Goal: Information Seeking & Learning: Learn about a topic

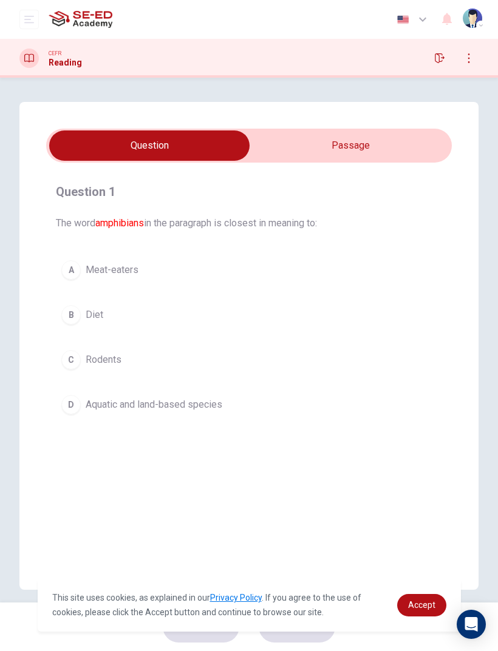
click at [370, 158] on input "checkbox" at bounding box center [149, 146] width 608 height 30
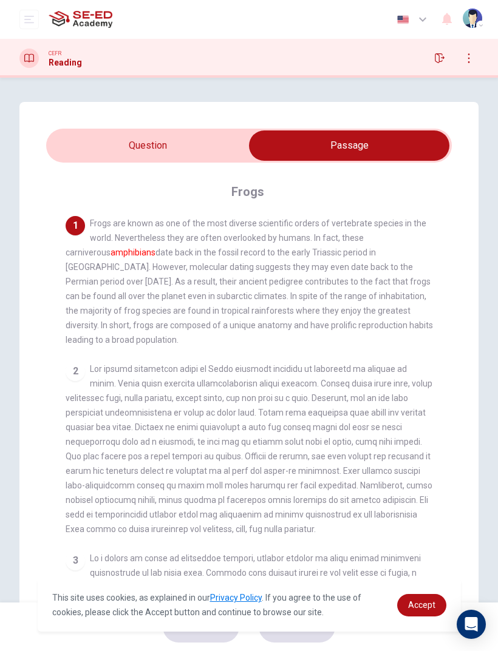
click at [112, 133] on input "checkbox" at bounding box center [349, 146] width 608 height 30
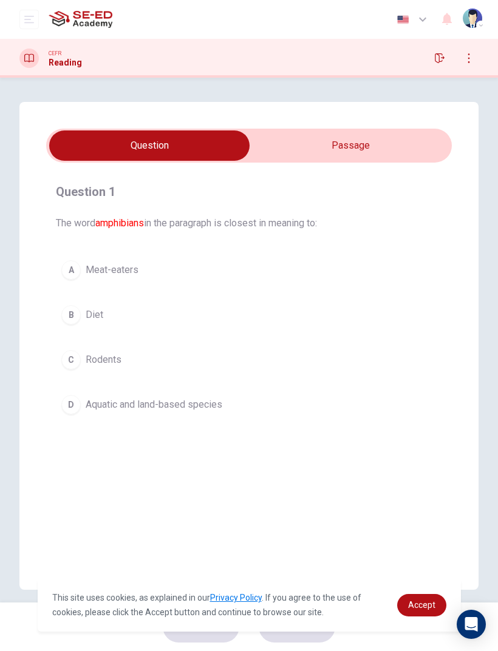
click at [70, 408] on div "D" at bounding box center [70, 404] width 19 height 19
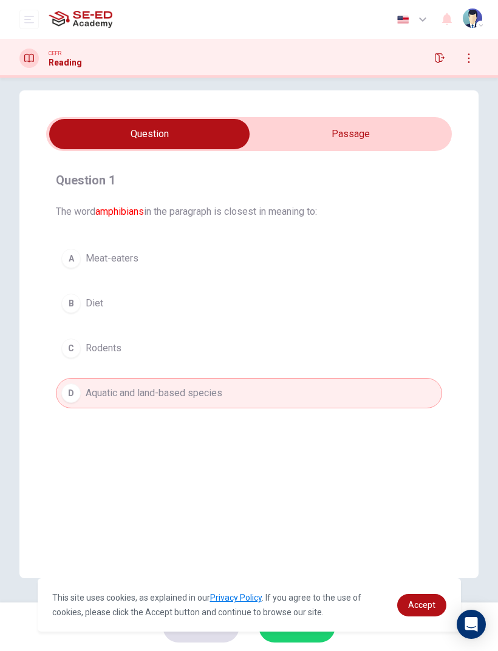
scroll to position [12, 0]
click at [410, 602] on span "Accept" at bounding box center [421, 605] width 27 height 10
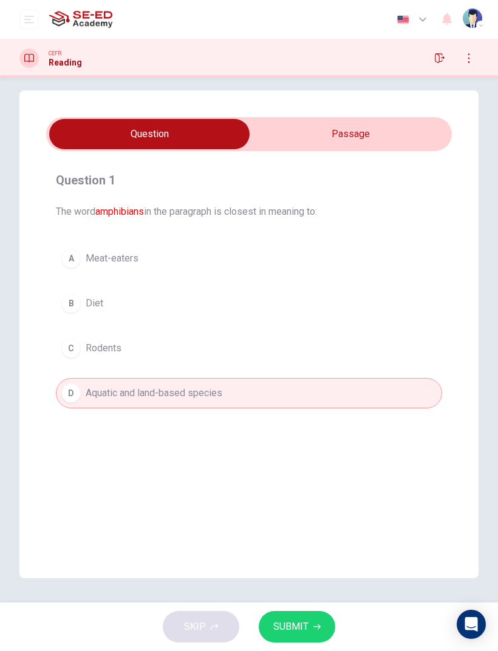
click at [274, 627] on span "SUBMIT" at bounding box center [290, 627] width 35 height 17
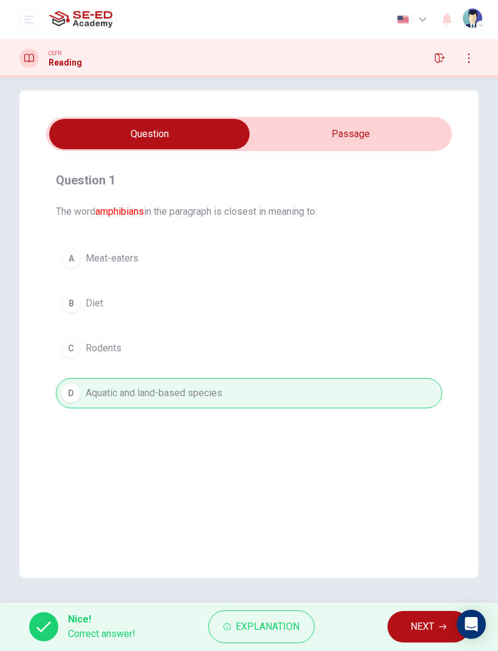
click at [410, 621] on span "NEXT" at bounding box center [422, 627] width 24 height 17
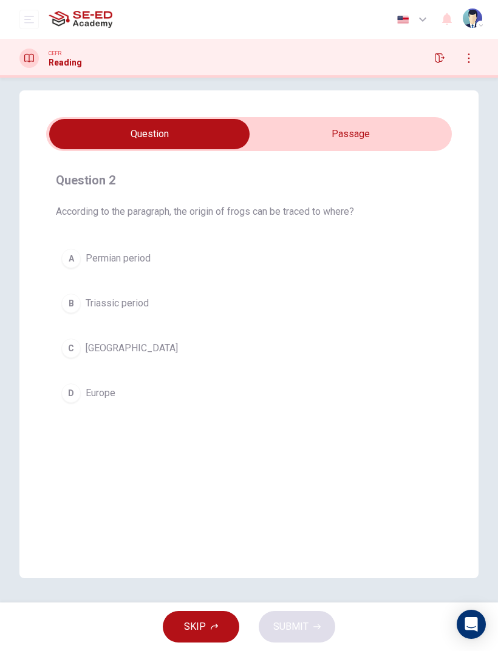
click at [390, 132] on input "checkbox" at bounding box center [149, 134] width 608 height 30
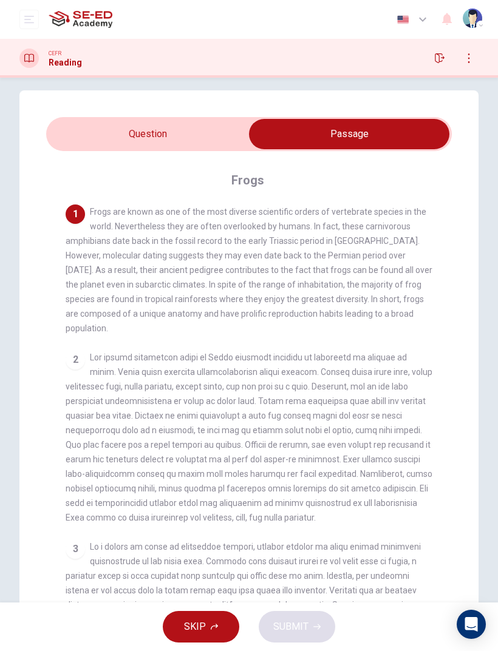
click at [74, 137] on input "checkbox" at bounding box center [349, 134] width 608 height 30
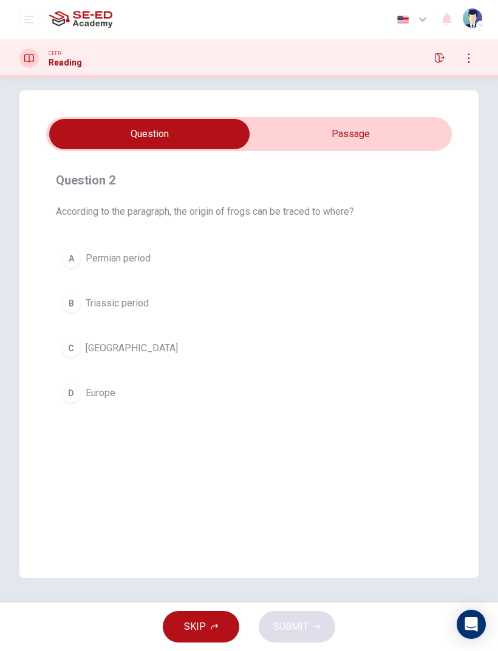
click at [72, 351] on div "C" at bounding box center [70, 348] width 19 height 19
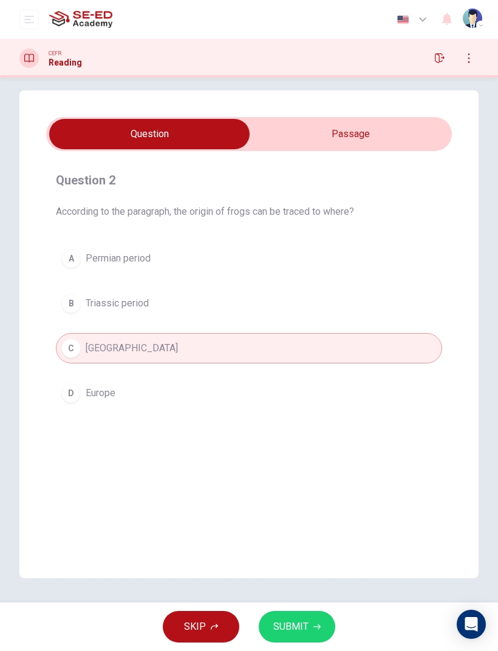
click at [390, 127] on input "checkbox" at bounding box center [149, 134] width 608 height 30
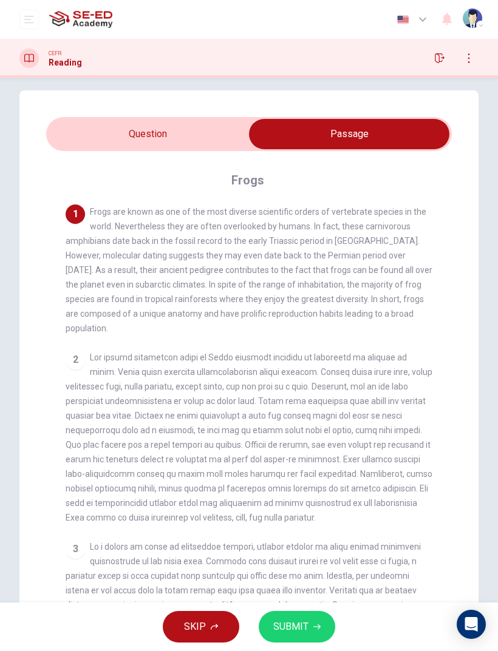
click at [71, 134] on input "checkbox" at bounding box center [349, 134] width 608 height 30
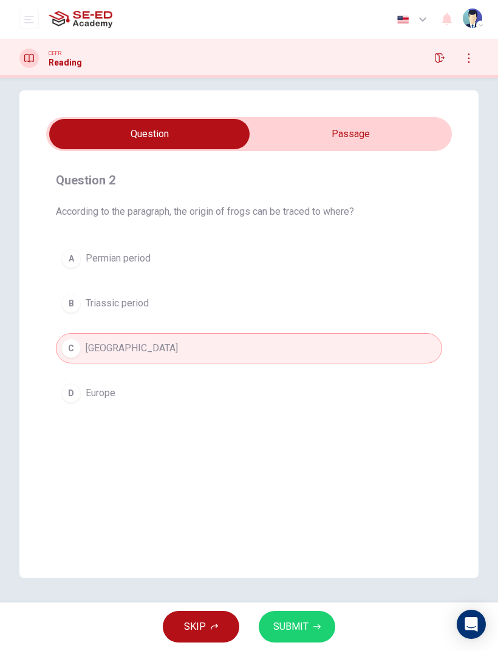
click at [292, 625] on span "SUBMIT" at bounding box center [290, 627] width 35 height 17
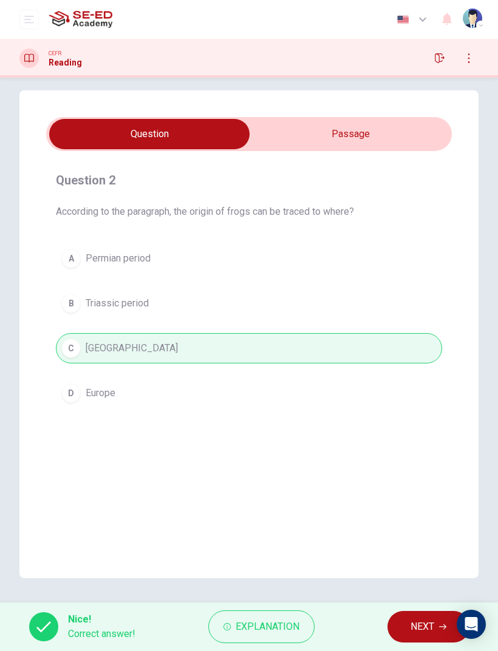
click at [403, 622] on button "NEXT" at bounding box center [428, 627] width 82 height 32
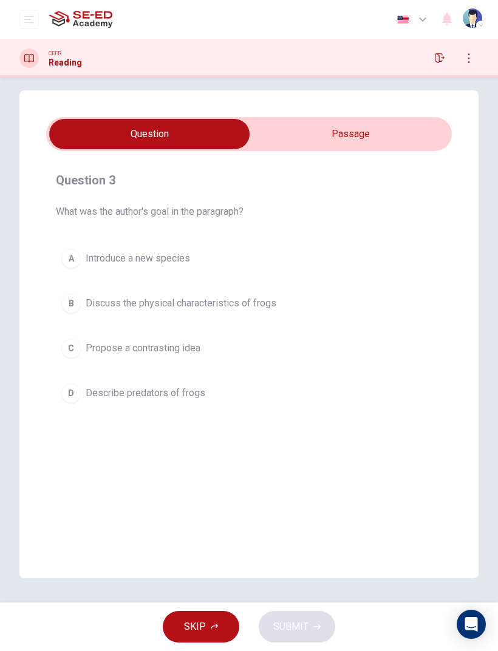
click at [77, 312] on button "B Discuss the physical characteristics of frogs" at bounding box center [249, 303] width 386 height 30
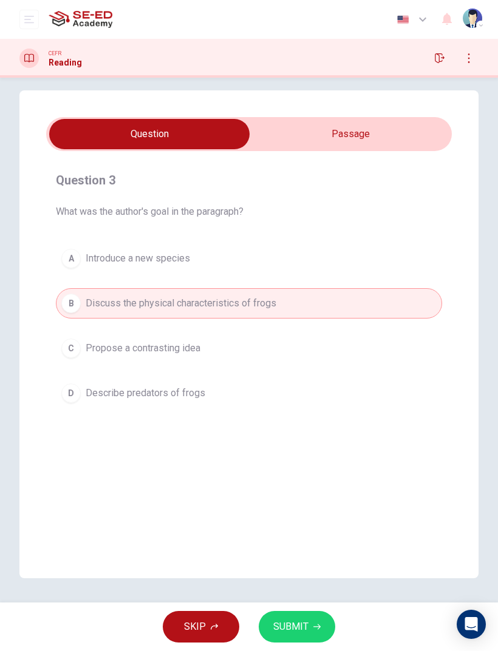
click at [388, 125] on input "checkbox" at bounding box center [149, 134] width 608 height 30
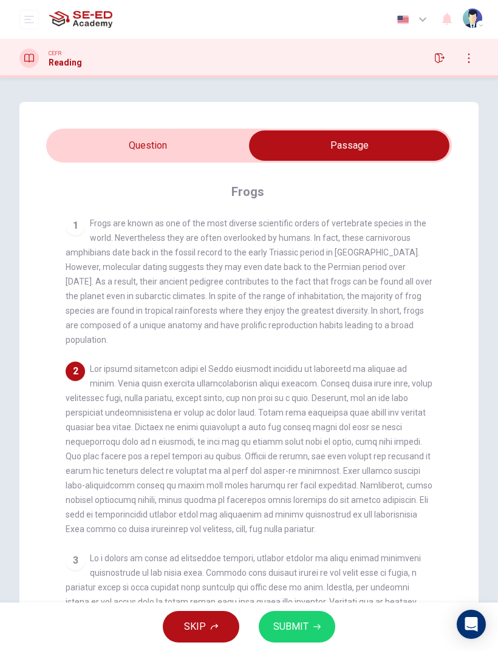
scroll to position [0, 0]
click at [96, 146] on input "checkbox" at bounding box center [349, 146] width 608 height 30
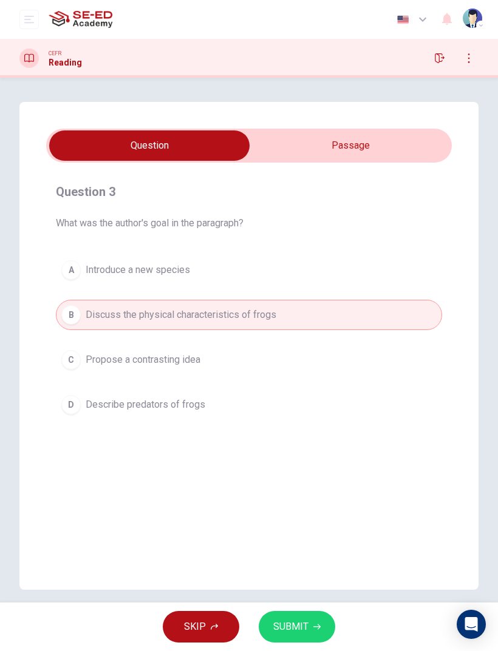
click at [304, 635] on span "SUBMIT" at bounding box center [290, 627] width 35 height 17
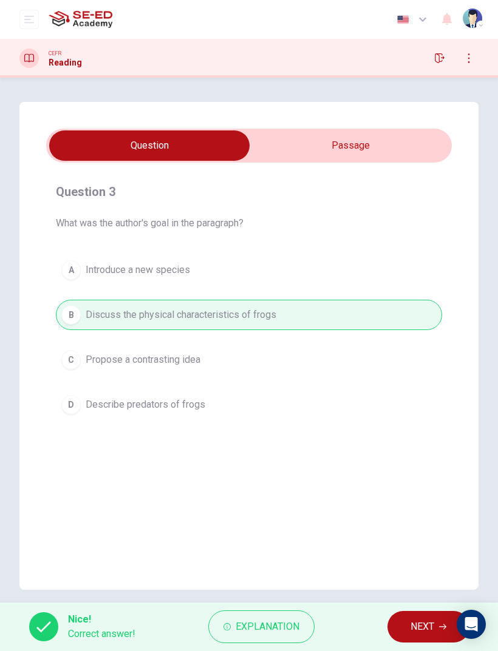
click at [410, 626] on span "NEXT" at bounding box center [422, 627] width 24 height 17
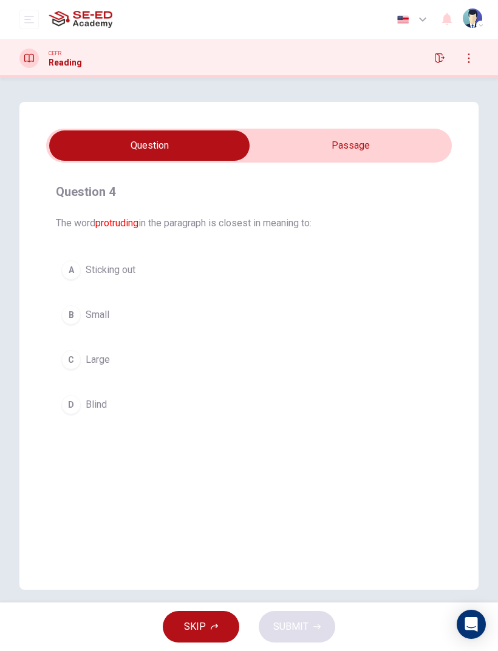
click at [375, 150] on input "checkbox" at bounding box center [149, 146] width 608 height 30
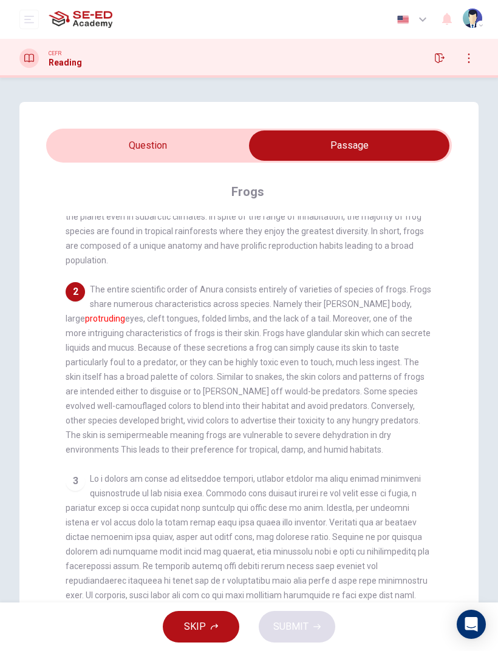
scroll to position [80, 0]
click at [89, 155] on input "checkbox" at bounding box center [349, 146] width 608 height 30
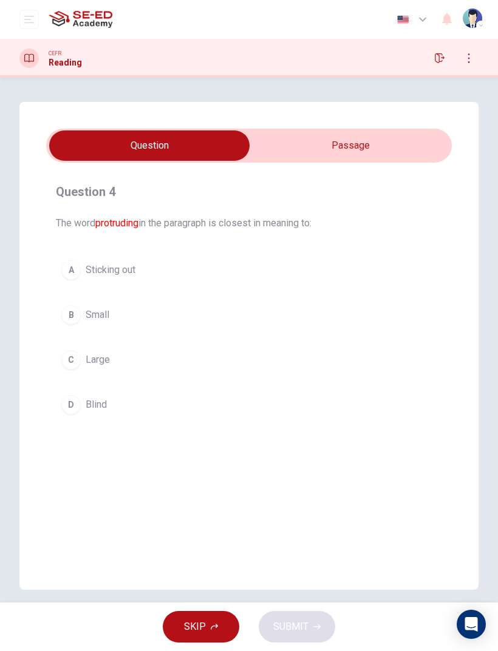
click at [395, 158] on input "checkbox" at bounding box center [149, 146] width 608 height 30
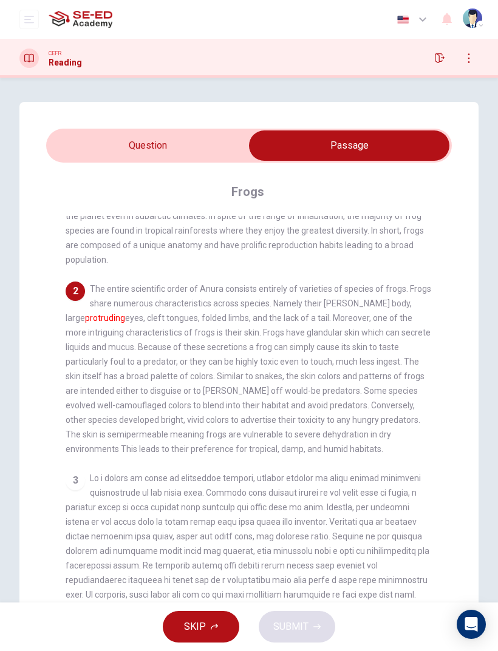
click at [80, 140] on input "checkbox" at bounding box center [349, 146] width 608 height 30
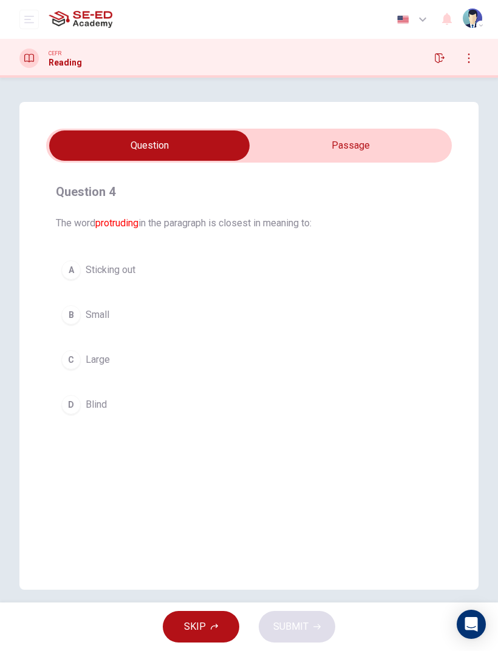
click at [70, 275] on div "A" at bounding box center [70, 269] width 19 height 19
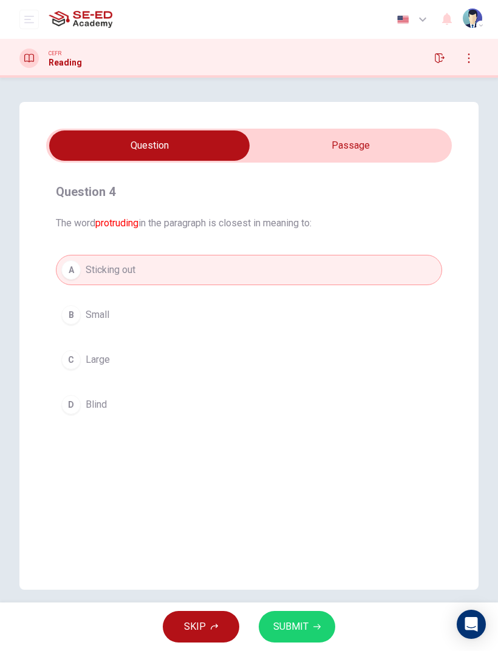
click at [285, 626] on span "SUBMIT" at bounding box center [290, 627] width 35 height 17
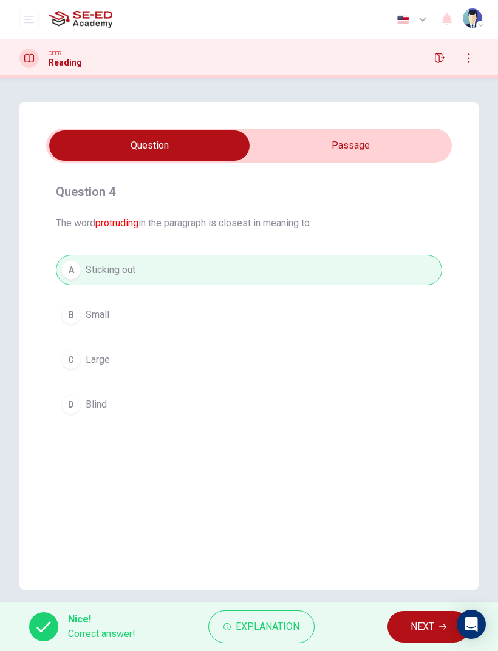
click at [229, 629] on icon "button" at bounding box center [226, 626] width 7 height 7
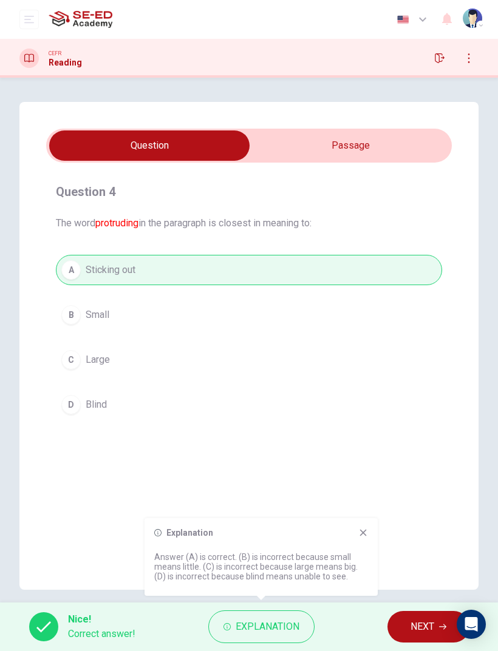
click at [364, 534] on icon at bounding box center [363, 533] width 7 height 7
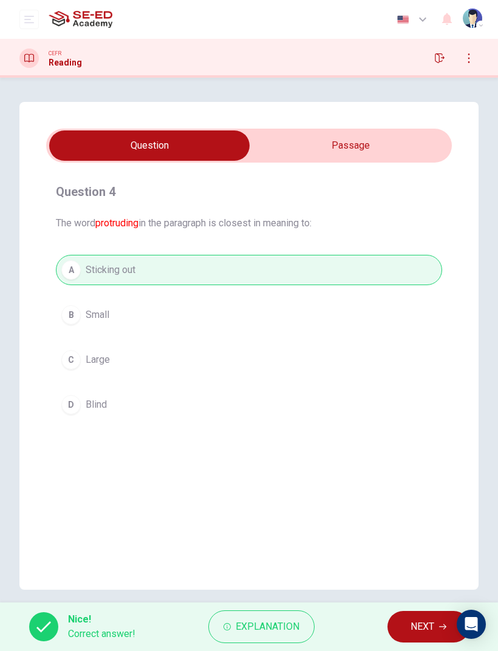
click at [411, 631] on span "NEXT" at bounding box center [422, 627] width 24 height 17
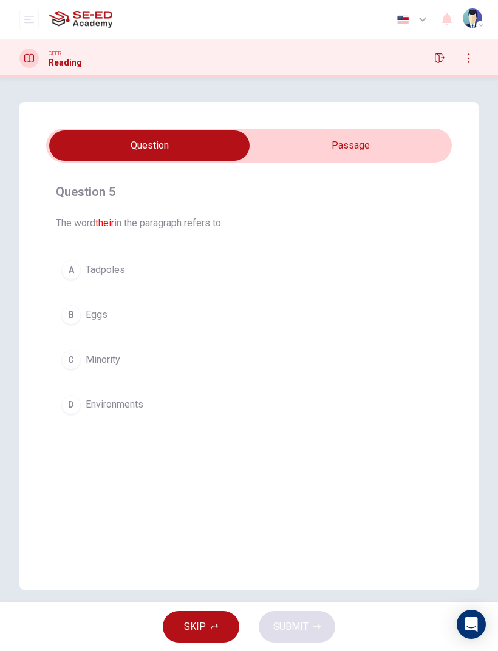
click at [380, 156] on input "checkbox" at bounding box center [149, 146] width 608 height 30
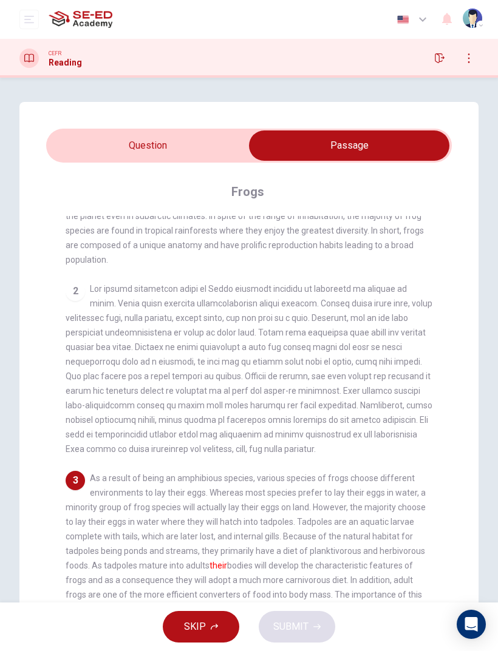
click at [109, 147] on input "checkbox" at bounding box center [349, 146] width 608 height 30
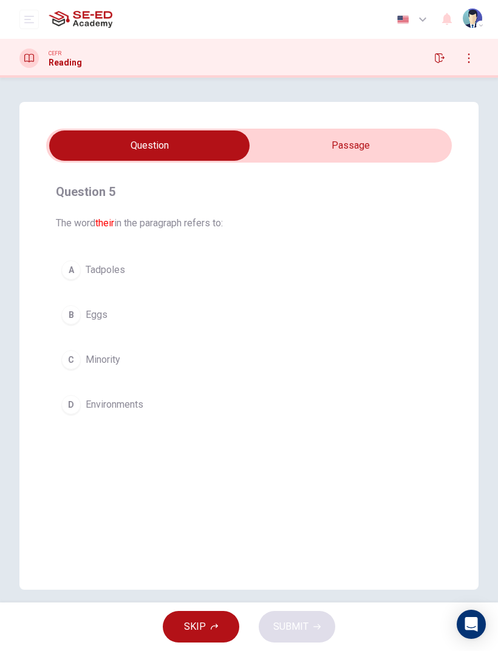
click at [377, 152] on input "checkbox" at bounding box center [149, 146] width 608 height 30
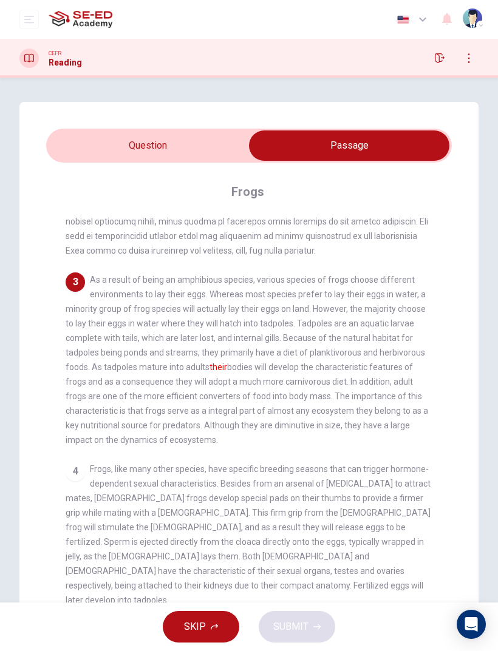
scroll to position [281, 0]
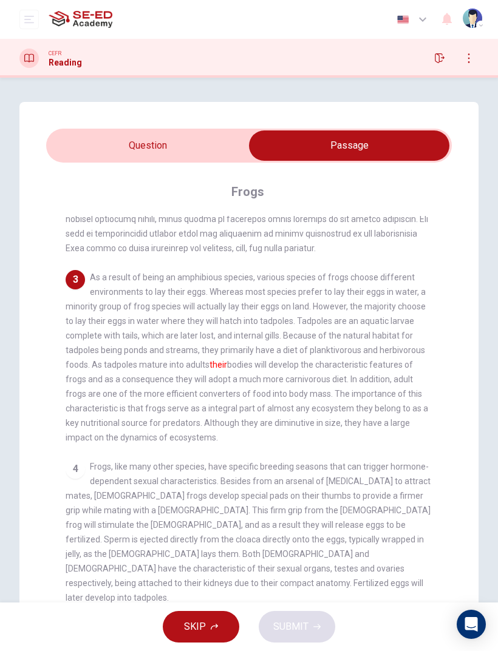
click at [135, 132] on input "checkbox" at bounding box center [349, 146] width 608 height 30
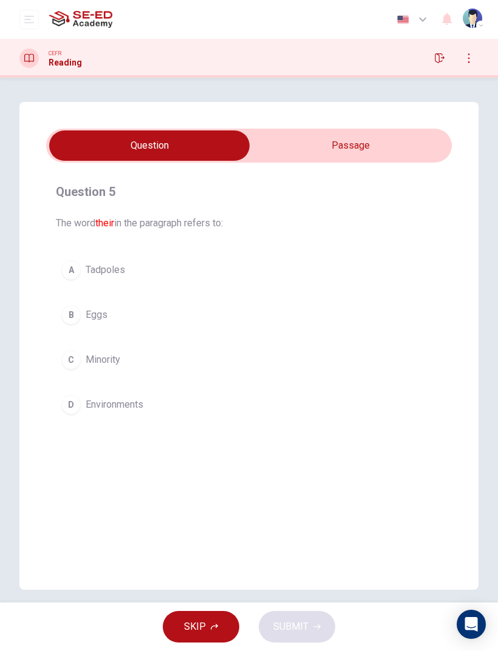
click at [75, 274] on div "A" at bounding box center [70, 269] width 19 height 19
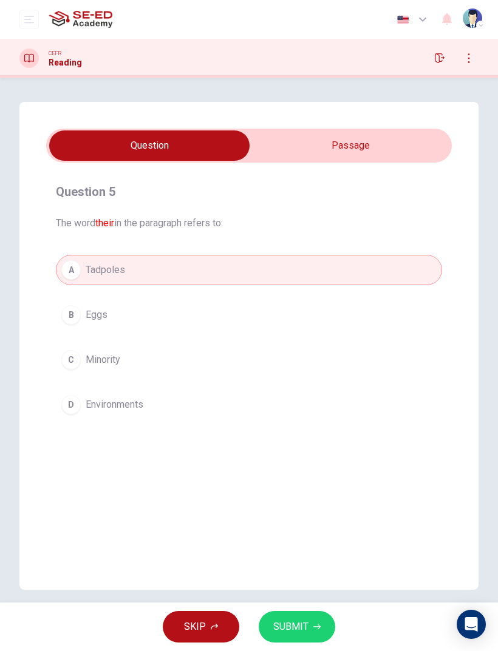
click at [284, 622] on span "SUBMIT" at bounding box center [290, 627] width 35 height 17
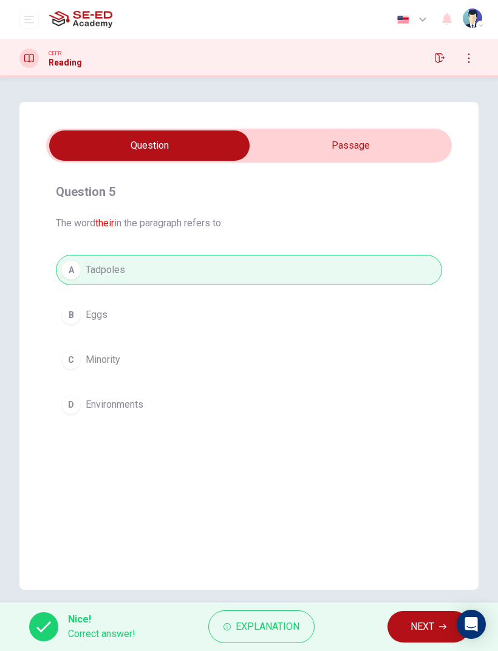
click at [421, 625] on span "NEXT" at bounding box center [422, 627] width 24 height 17
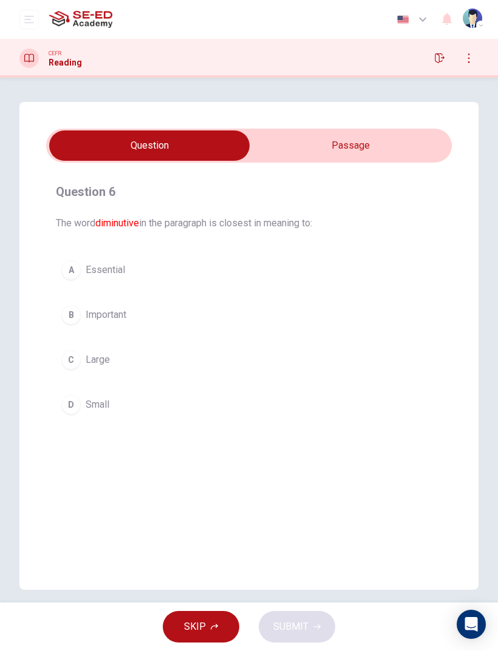
click at [390, 152] on input "checkbox" at bounding box center [149, 146] width 608 height 30
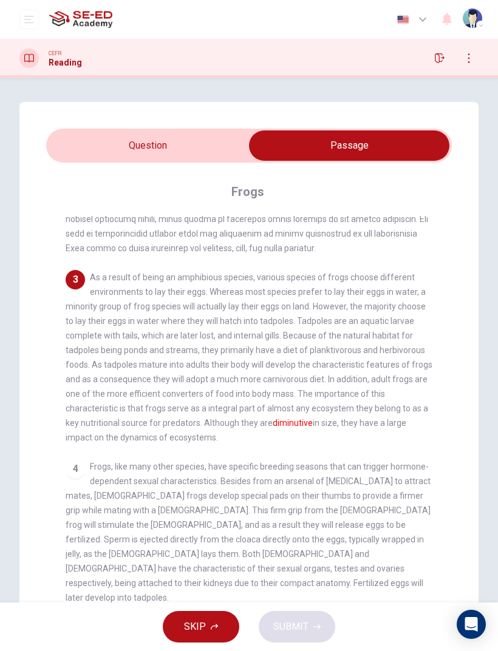
click at [133, 156] on input "checkbox" at bounding box center [349, 146] width 608 height 30
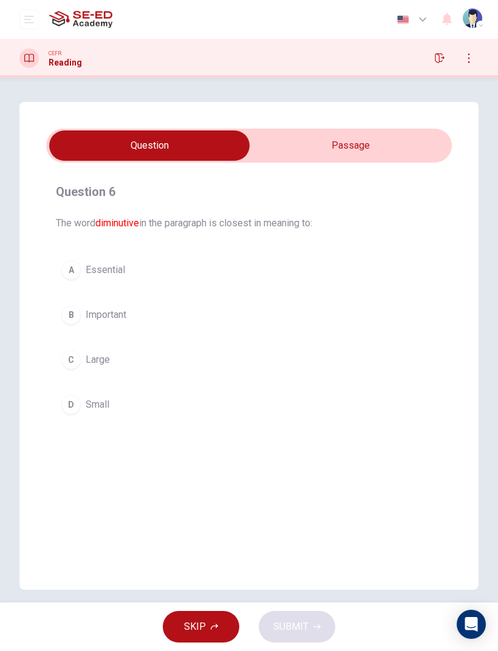
click at [80, 405] on div "D" at bounding box center [70, 404] width 19 height 19
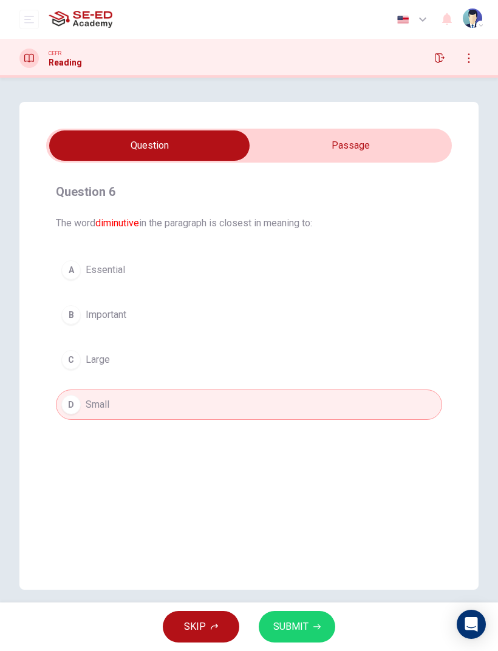
click at [278, 624] on span "SUBMIT" at bounding box center [290, 627] width 35 height 17
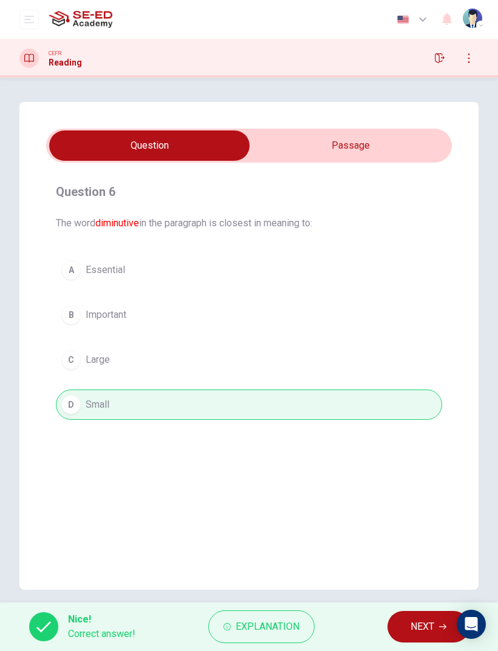
click at [416, 623] on span "NEXT" at bounding box center [422, 627] width 24 height 17
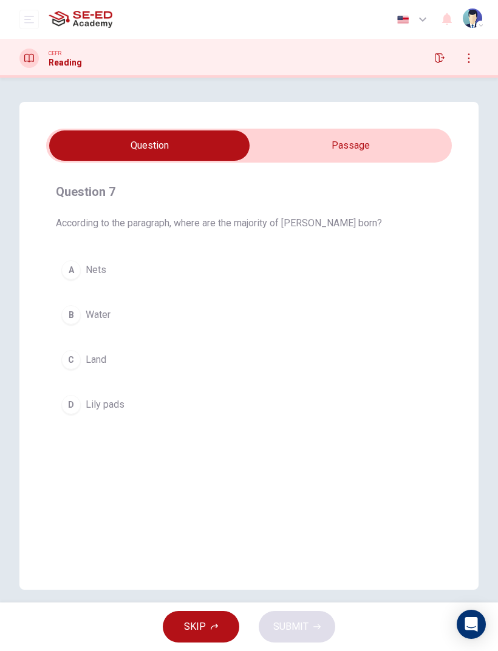
click at [388, 154] on input "checkbox" at bounding box center [149, 146] width 608 height 30
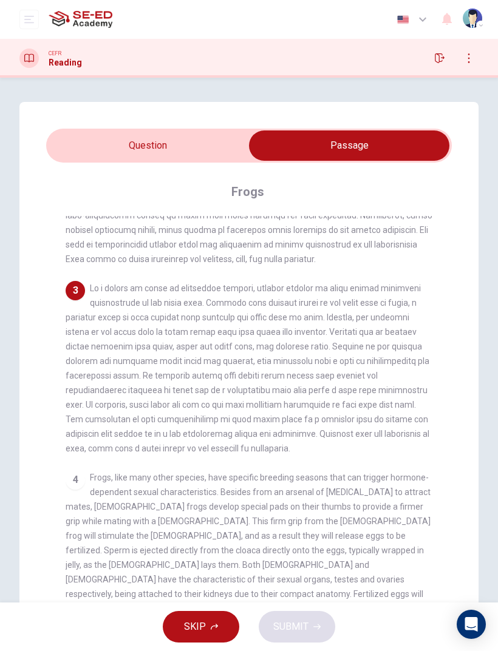
scroll to position [270, 0]
click at [138, 139] on input "checkbox" at bounding box center [349, 146] width 608 height 30
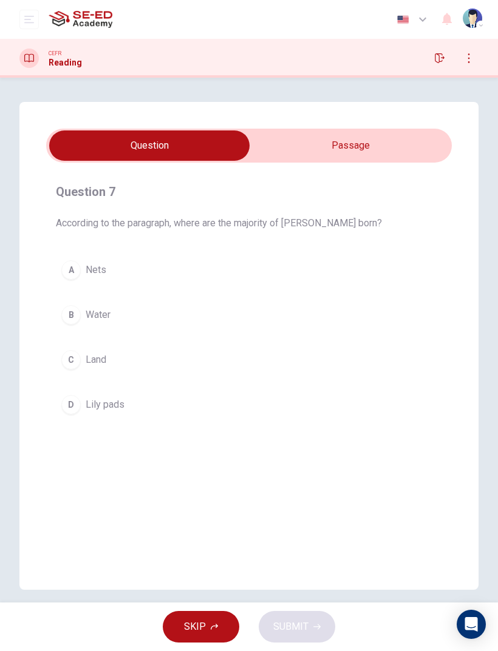
click at [71, 320] on div "B" at bounding box center [70, 314] width 19 height 19
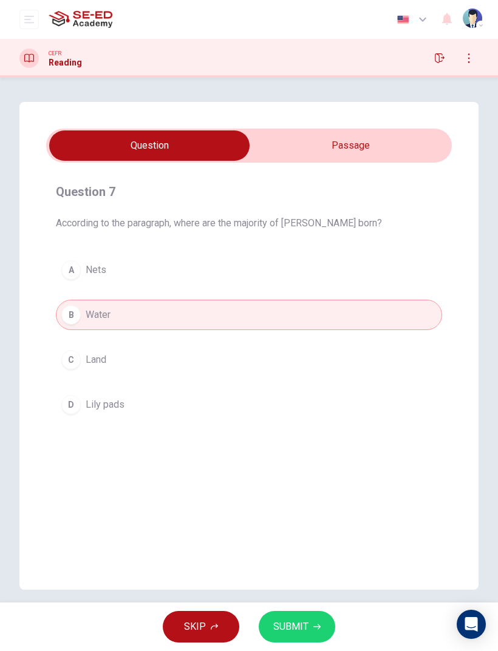
click at [283, 627] on span "SUBMIT" at bounding box center [290, 627] width 35 height 17
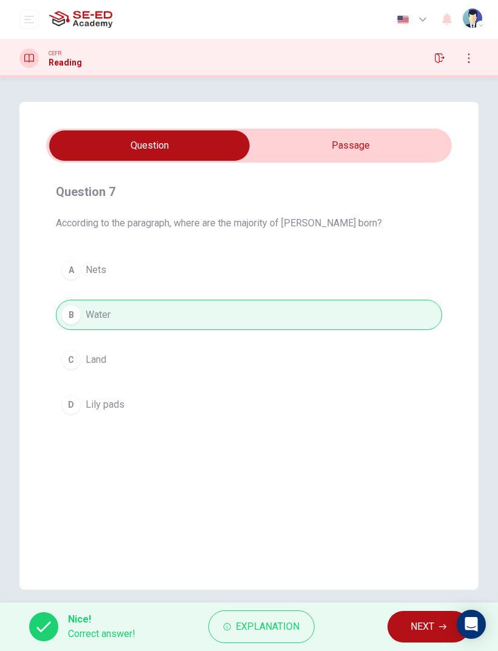
click at [419, 632] on span "NEXT" at bounding box center [422, 627] width 24 height 17
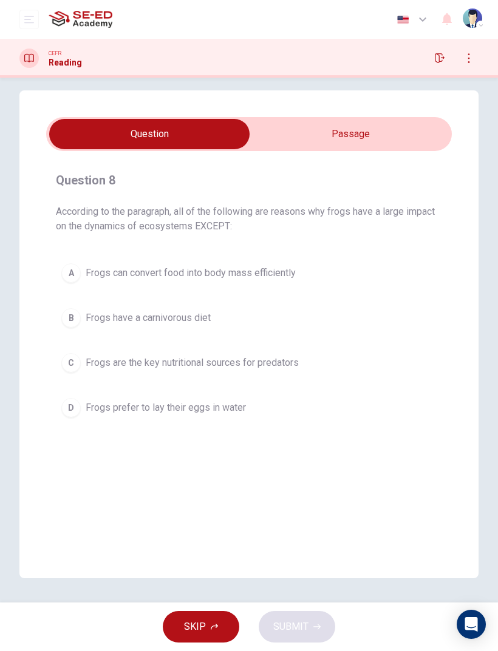
scroll to position [12, 0]
click at [370, 126] on input "checkbox" at bounding box center [149, 134] width 608 height 30
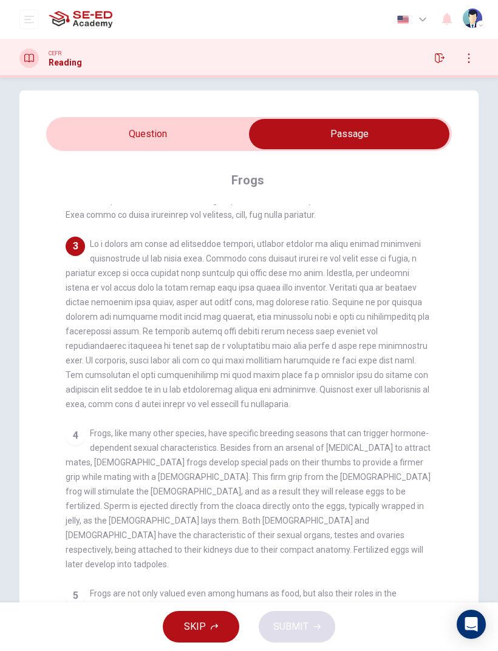
scroll to position [301, 0]
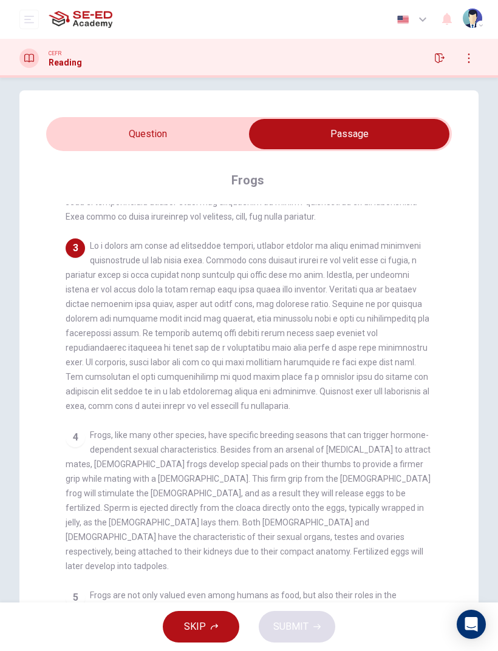
click at [86, 144] on input "checkbox" at bounding box center [349, 134] width 608 height 30
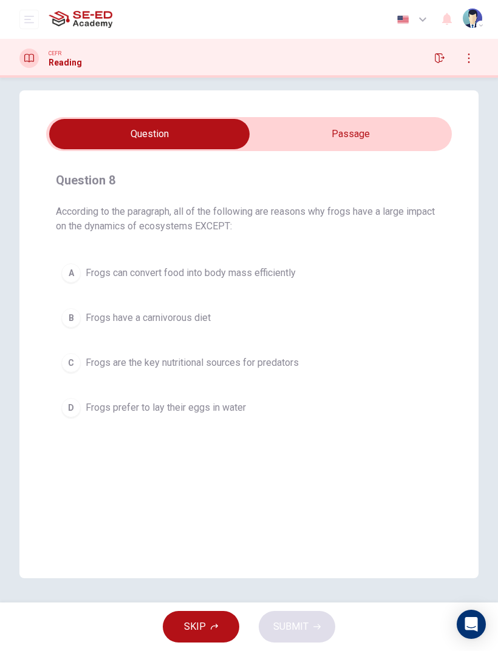
click at [63, 412] on div "D" at bounding box center [70, 407] width 19 height 19
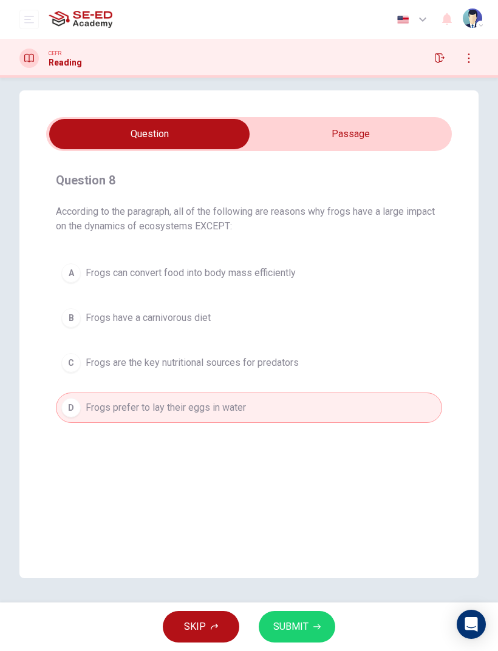
click at [388, 127] on input "checkbox" at bounding box center [149, 134] width 608 height 30
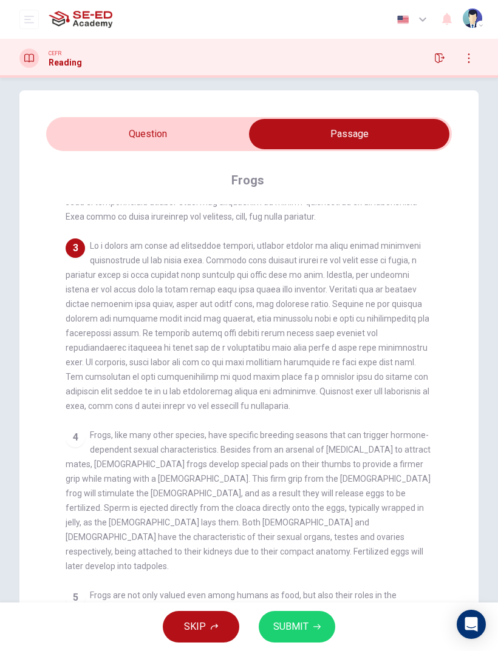
click at [76, 135] on input "checkbox" at bounding box center [349, 134] width 608 height 30
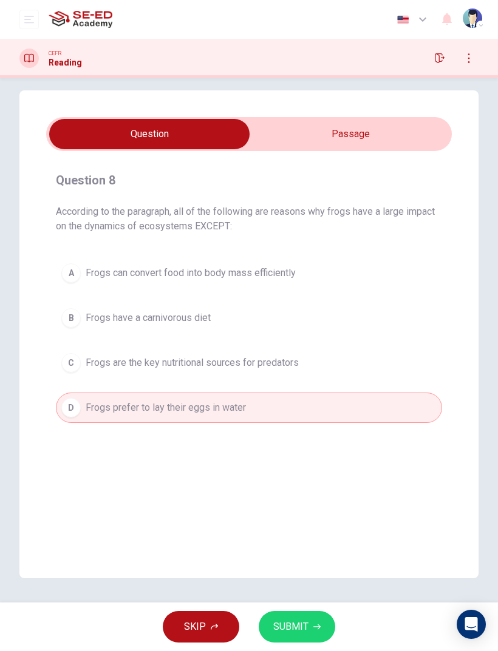
click at [71, 376] on button "C Frogs are the key nutritional sources for predators" at bounding box center [249, 363] width 386 height 30
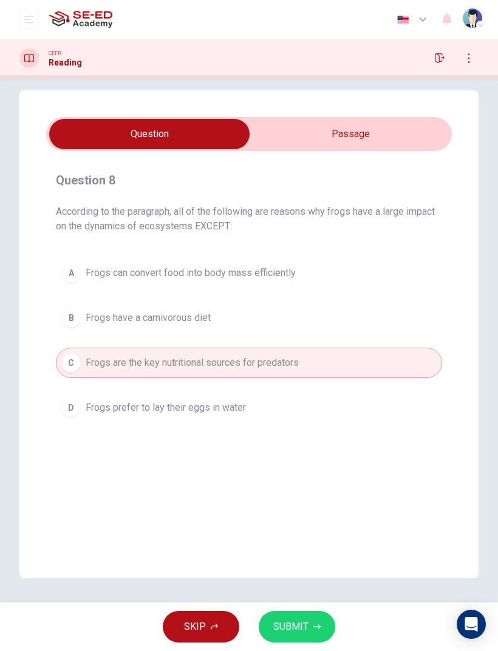
click at [282, 628] on span "SUBMIT" at bounding box center [290, 627] width 35 height 17
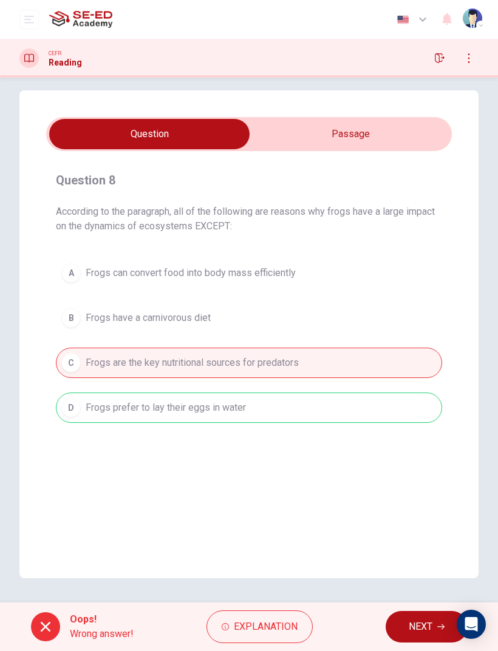
click at [401, 423] on div "Question 8 According to the paragraph, all of the following are reasons why fro…" at bounding box center [248, 297] width 405 height 272
click at [396, 415] on div "A Frogs can convert food into body mass efficiently B Frogs have a carnivorous …" at bounding box center [249, 340] width 386 height 165
click at [415, 623] on span "NEXT" at bounding box center [421, 627] width 24 height 17
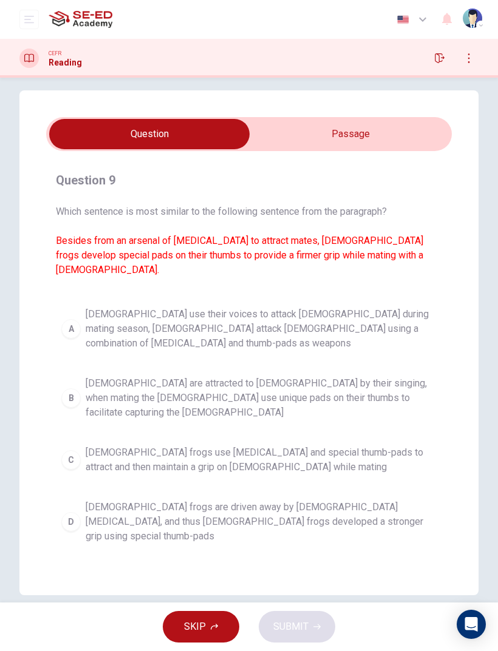
click at [82, 440] on button "C Male frogs use vocal cords and special thumb-pads to attract and then maintai…" at bounding box center [249, 460] width 386 height 40
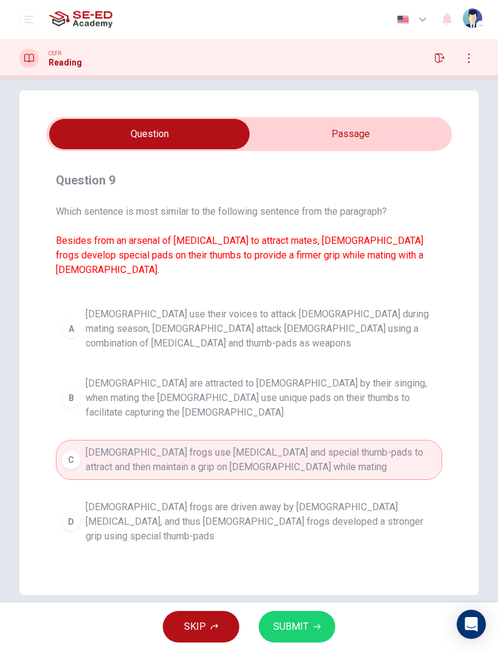
click at [299, 625] on span "SUBMIT" at bounding box center [290, 627] width 35 height 17
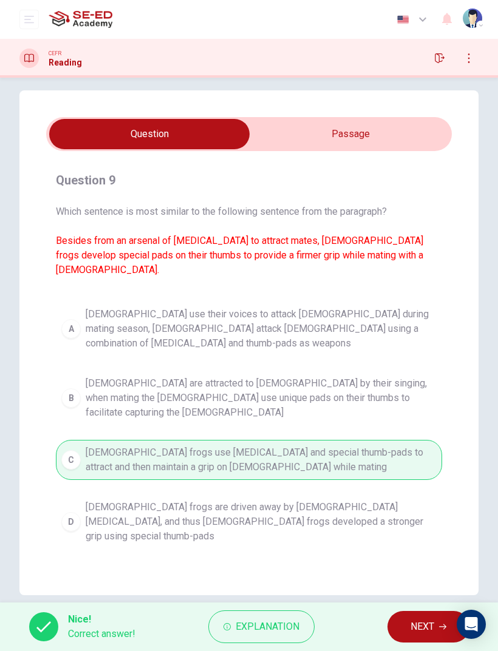
click at [410, 626] on span "NEXT" at bounding box center [422, 627] width 24 height 17
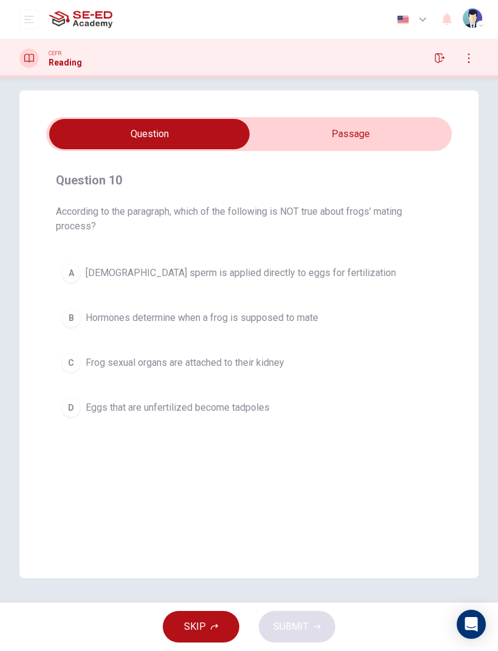
click at [388, 147] on input "checkbox" at bounding box center [149, 134] width 608 height 30
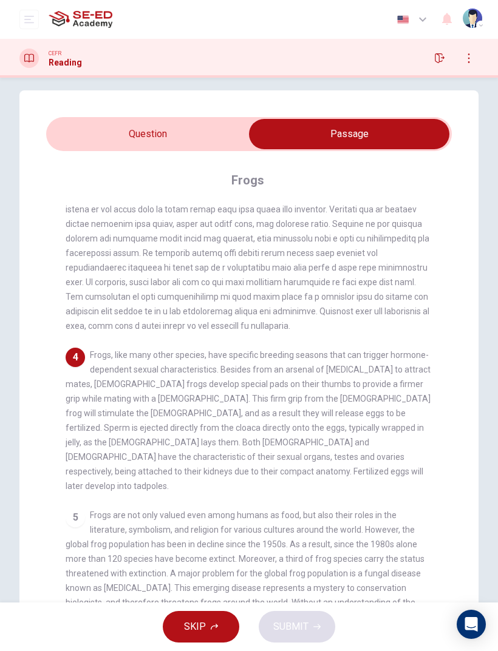
scroll to position [381, 0]
click at [137, 143] on input "checkbox" at bounding box center [349, 134] width 608 height 30
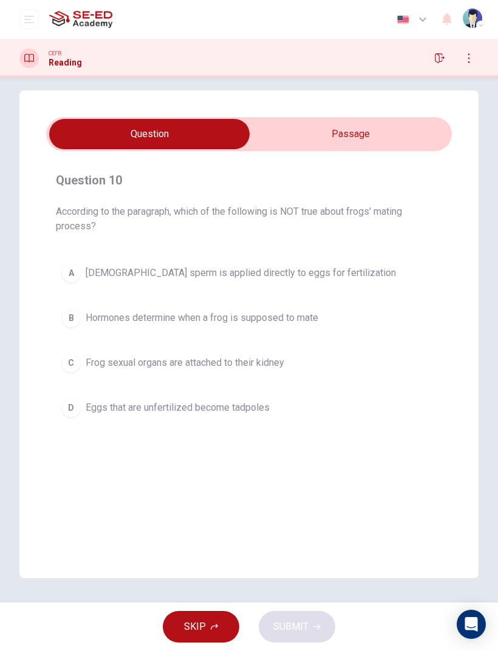
click at [382, 131] on input "checkbox" at bounding box center [149, 134] width 608 height 30
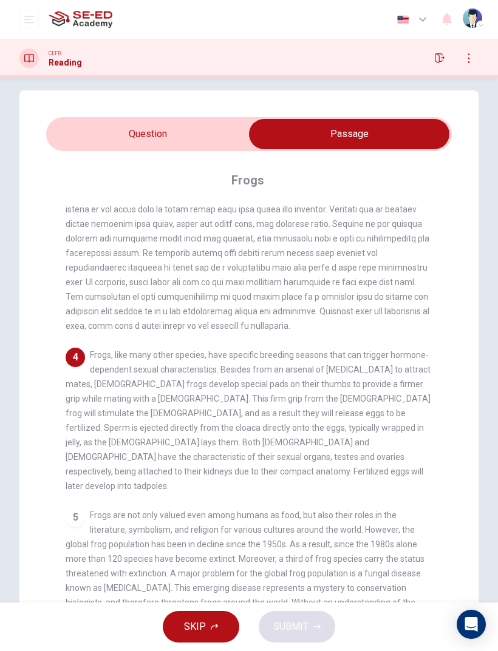
click at [108, 138] on input "checkbox" at bounding box center [349, 134] width 608 height 30
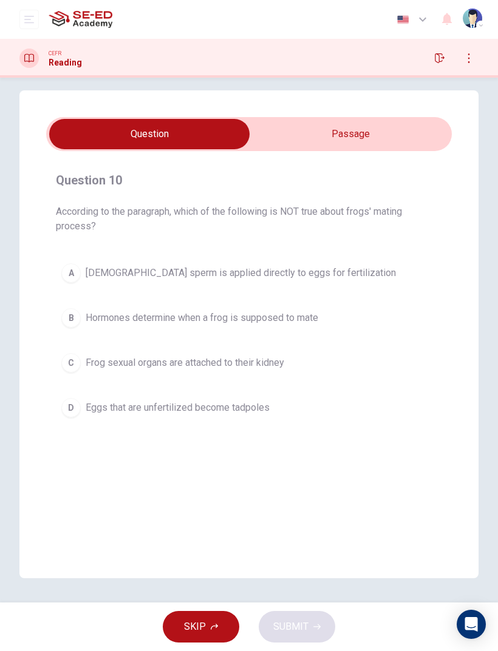
click at [382, 135] on input "checkbox" at bounding box center [149, 134] width 608 height 30
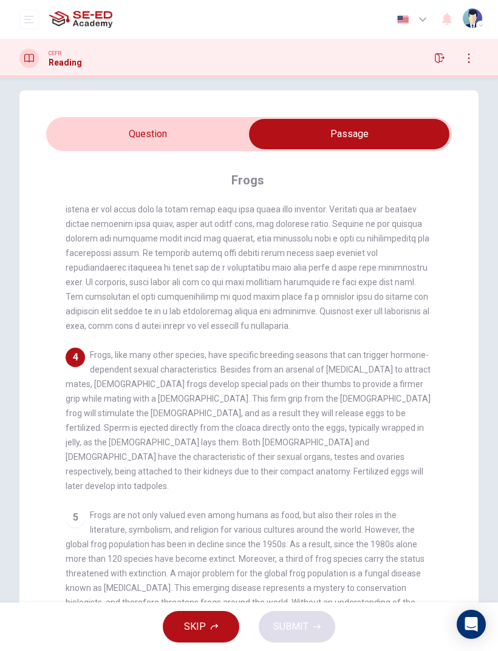
click at [113, 135] on input "checkbox" at bounding box center [349, 134] width 608 height 30
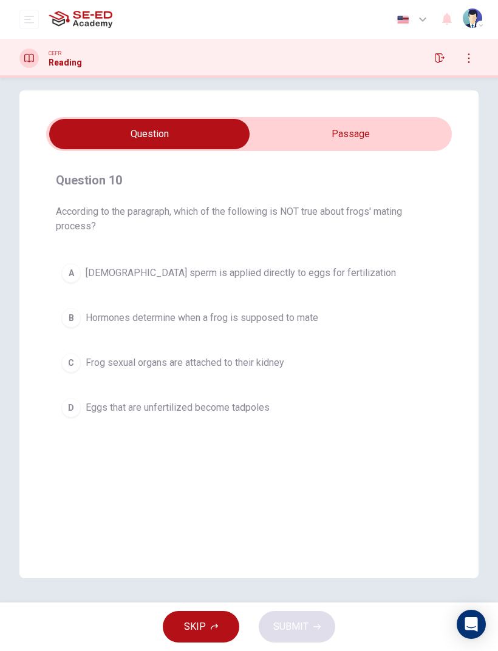
click at [76, 409] on div "D" at bounding box center [70, 407] width 19 height 19
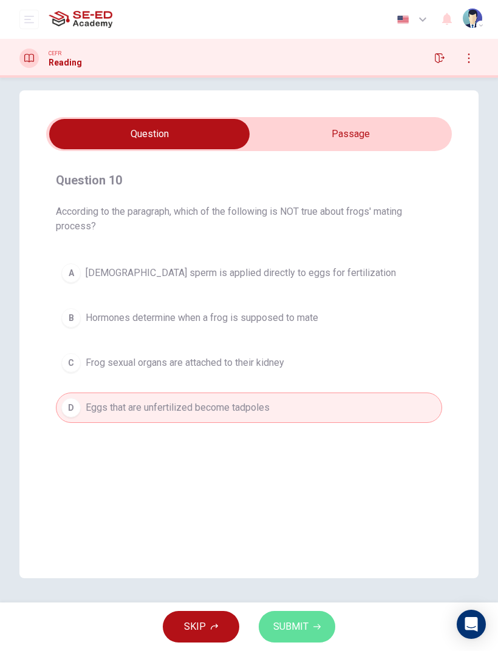
click at [283, 623] on span "SUBMIT" at bounding box center [290, 627] width 35 height 17
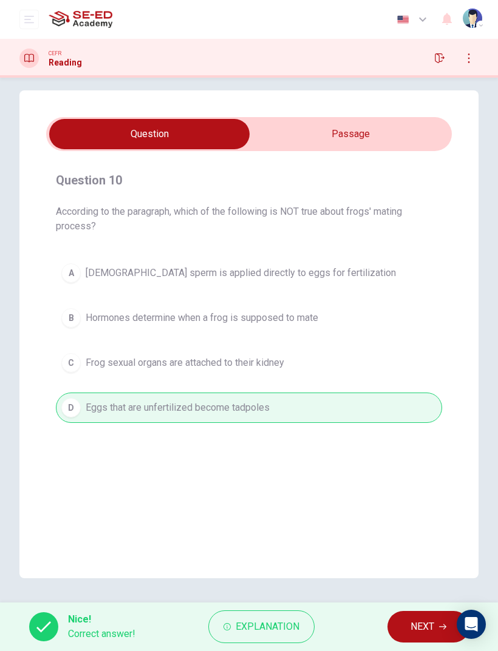
click at [410, 624] on span "NEXT" at bounding box center [422, 627] width 24 height 17
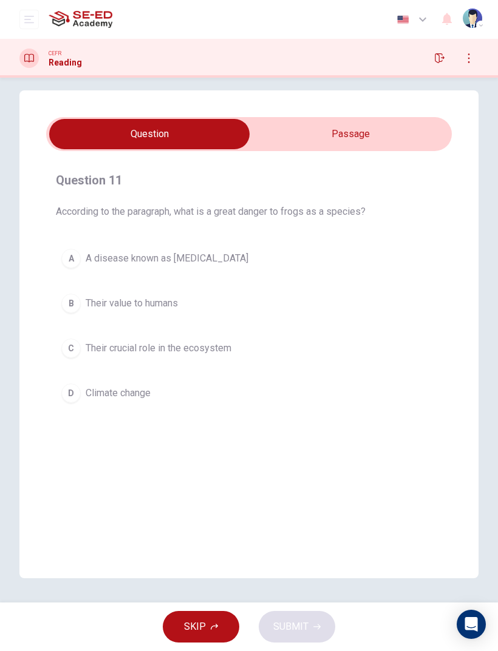
click at [375, 143] on input "checkbox" at bounding box center [149, 134] width 608 height 30
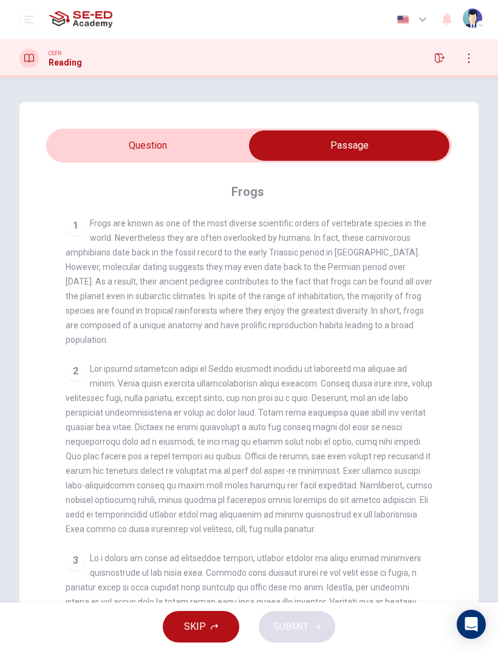
scroll to position [0, 0]
click at [130, 146] on input "checkbox" at bounding box center [349, 146] width 608 height 30
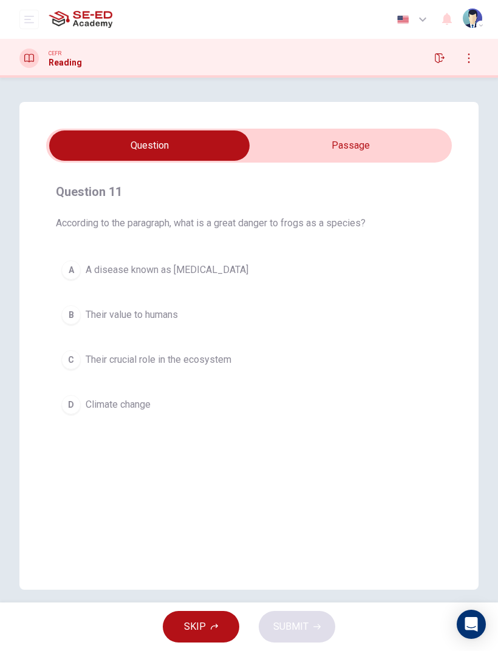
click at [69, 272] on div "A" at bounding box center [70, 269] width 19 height 19
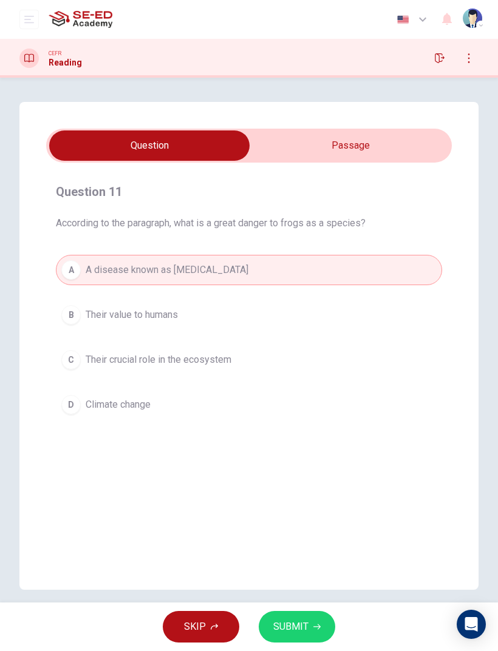
click at [299, 624] on span "SUBMIT" at bounding box center [290, 627] width 35 height 17
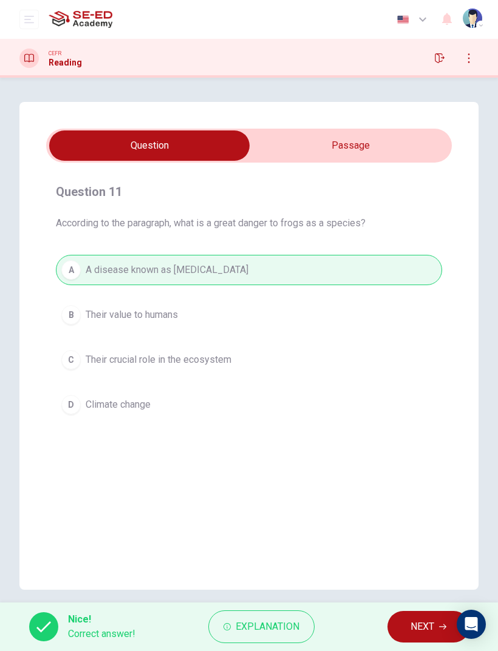
click at [422, 626] on span "NEXT" at bounding box center [422, 627] width 24 height 17
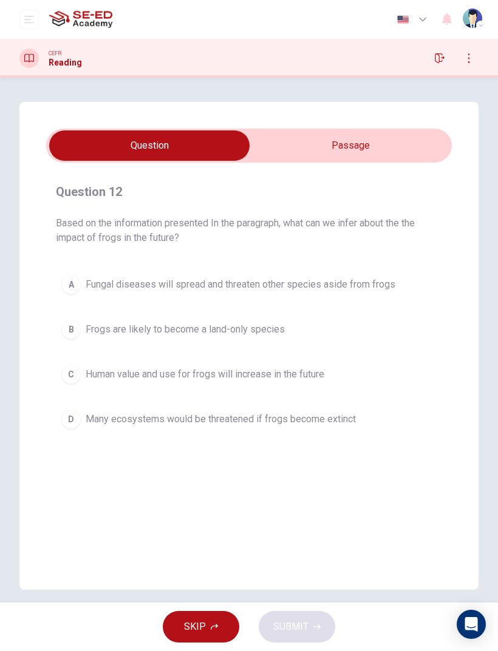
click at [385, 152] on input "checkbox" at bounding box center [149, 146] width 608 height 30
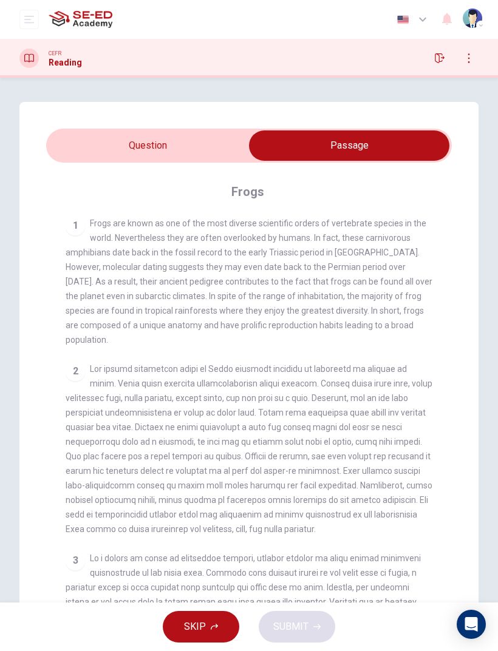
click at [137, 143] on input "checkbox" at bounding box center [349, 146] width 608 height 30
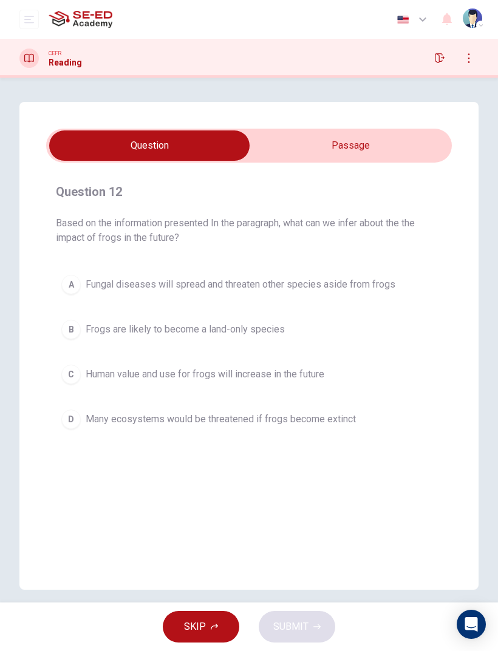
click at [137, 143] on input "checkbox" at bounding box center [149, 146] width 608 height 30
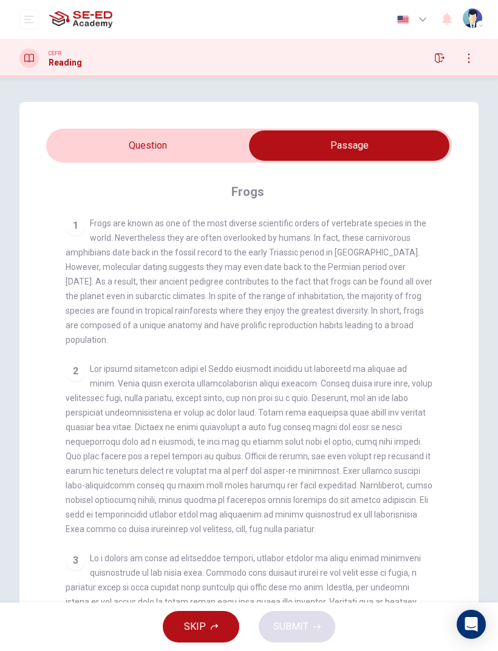
click at [130, 137] on input "checkbox" at bounding box center [349, 146] width 608 height 30
checkbox input "false"
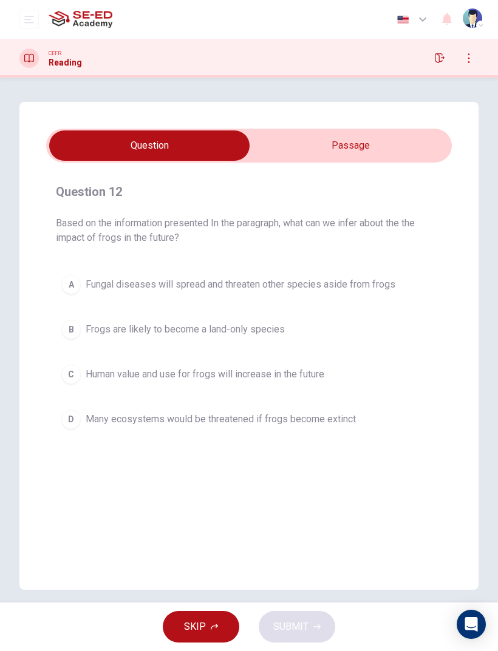
click at [76, 430] on button "D Many ecosystems would be threatened if frogs become extinct" at bounding box center [249, 419] width 386 height 30
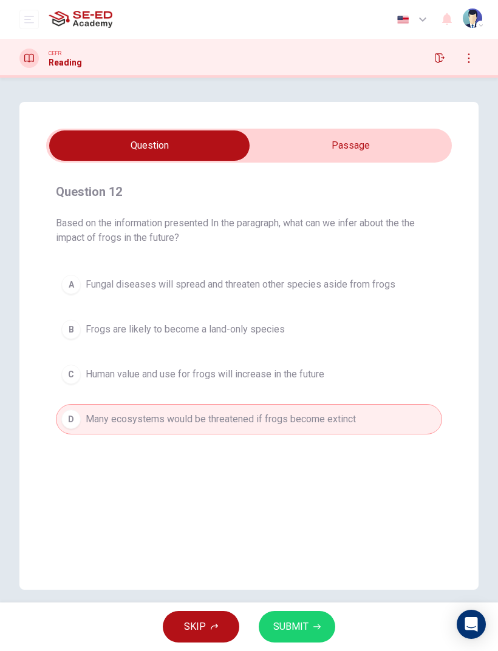
click at [277, 631] on span "SUBMIT" at bounding box center [290, 627] width 35 height 17
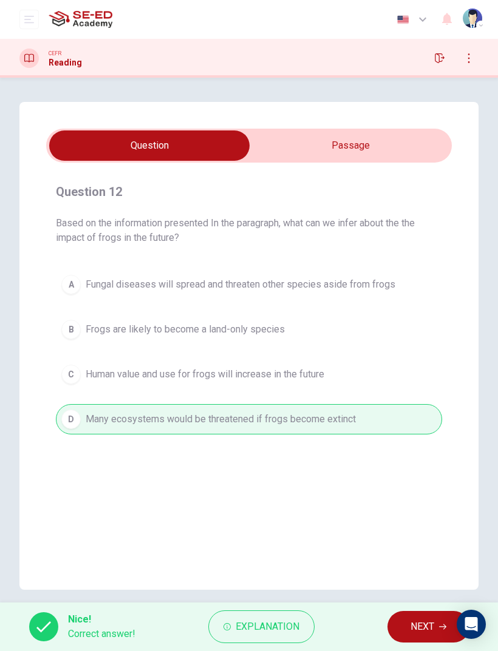
click at [418, 623] on span "NEXT" at bounding box center [422, 627] width 24 height 17
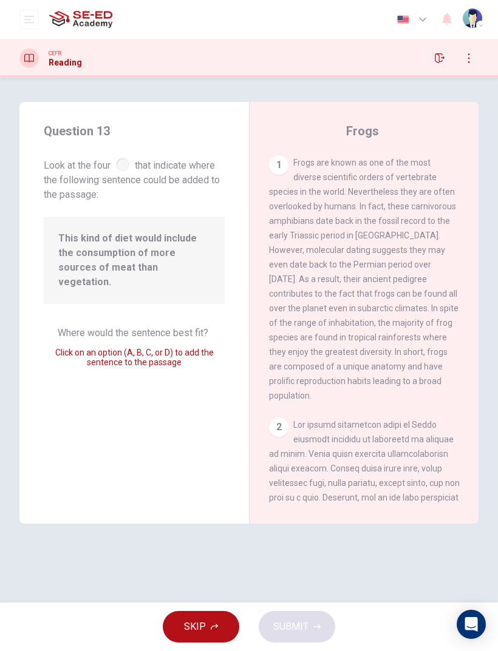
scroll to position [597, 0]
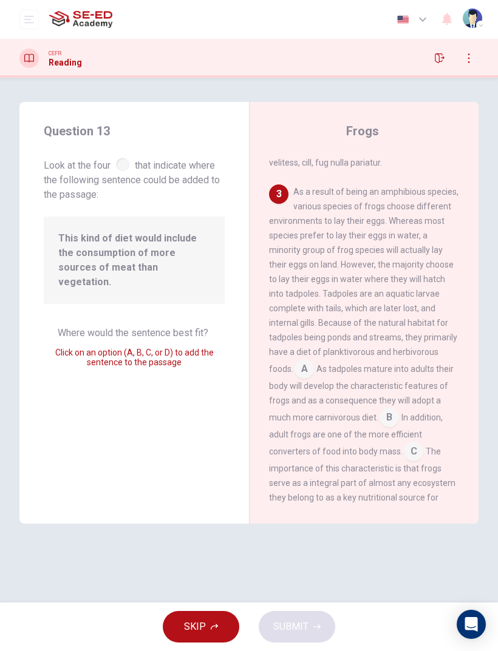
click at [379, 409] on input at bounding box center [388, 418] width 19 height 19
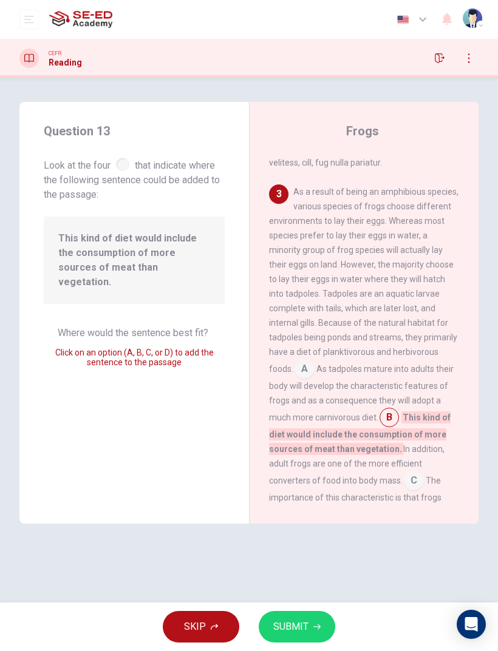
click at [296, 634] on span "SUBMIT" at bounding box center [290, 627] width 35 height 17
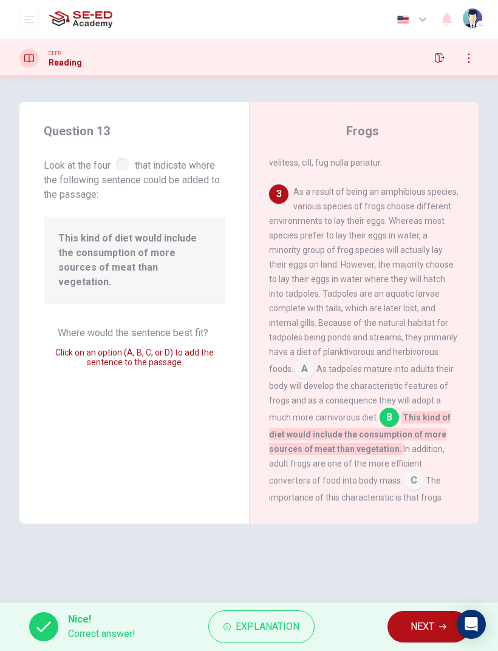
click at [414, 629] on span "NEXT" at bounding box center [422, 627] width 24 height 17
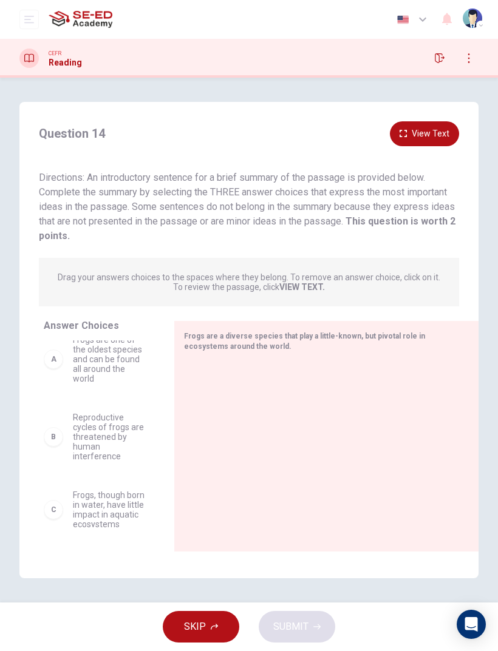
scroll to position [14, 0]
click at [55, 358] on div "A" at bounding box center [53, 360] width 19 height 19
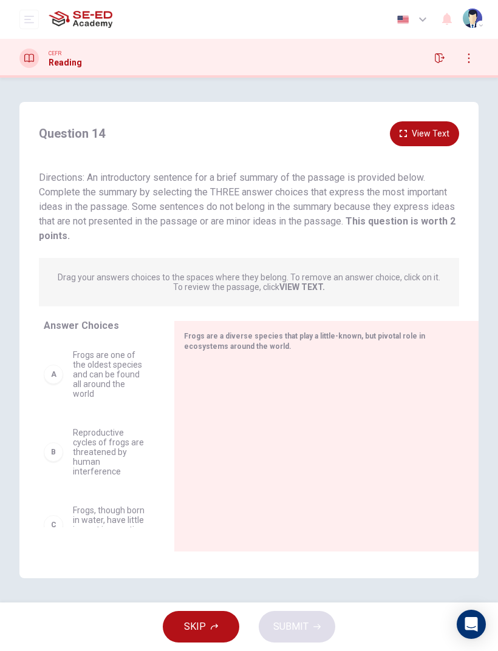
scroll to position [0, 0]
click at [53, 378] on div "A" at bounding box center [53, 374] width 19 height 19
click at [60, 374] on div "A" at bounding box center [53, 374] width 19 height 19
click at [60, 378] on div "A" at bounding box center [53, 374] width 19 height 19
click at [60, 372] on div "A" at bounding box center [53, 374] width 19 height 19
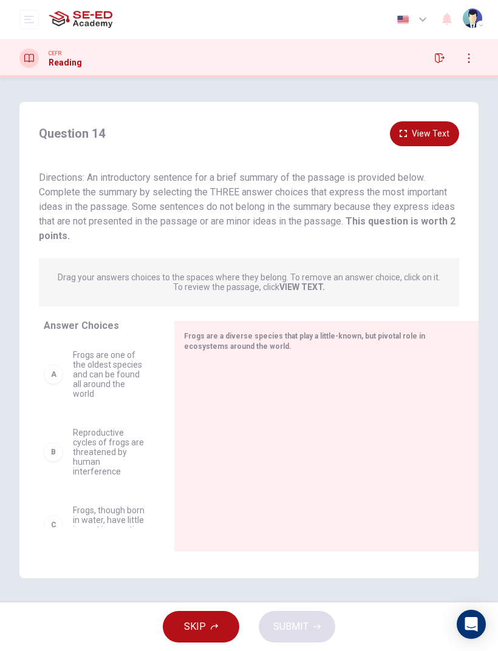
click at [54, 385] on div "A Frogs are one of the oldest species and can be found all around the world" at bounding box center [94, 374] width 101 height 49
click at [218, 424] on div at bounding box center [321, 442] width 275 height 163
click at [55, 375] on div "A" at bounding box center [53, 374] width 19 height 19
click at [104, 392] on span "Frogs are one of the oldest species and can be found all around the world" at bounding box center [109, 374] width 72 height 49
click at [123, 396] on span "Frogs are one of the oldest species and can be found all around the world" at bounding box center [109, 374] width 72 height 49
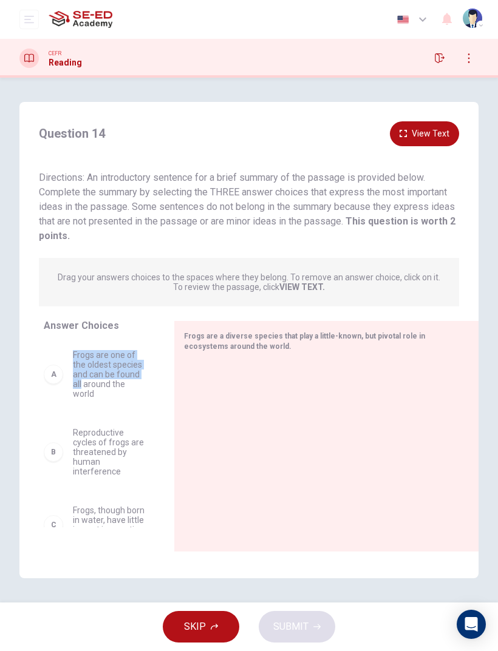
click at [104, 387] on span "Frogs are one of the oldest species and can be found all around the world" at bounding box center [109, 374] width 72 height 49
click at [92, 469] on span "Reproductive cycles of frogs are threatened by human interference" at bounding box center [109, 452] width 72 height 49
click at [73, 208] on span "Directions: An introductory sentence for a brief summary of the passage is prov…" at bounding box center [247, 207] width 416 height 70
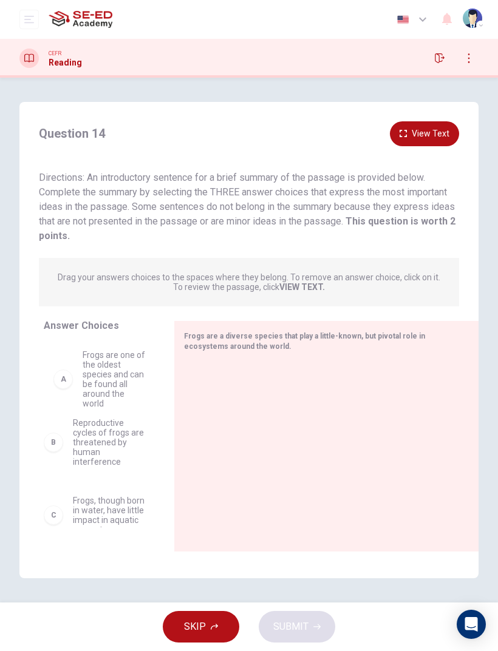
click at [51, 379] on div "B Reproductive cycles of frogs are threatened by human interference C Frogs, th…" at bounding box center [99, 434] width 111 height 187
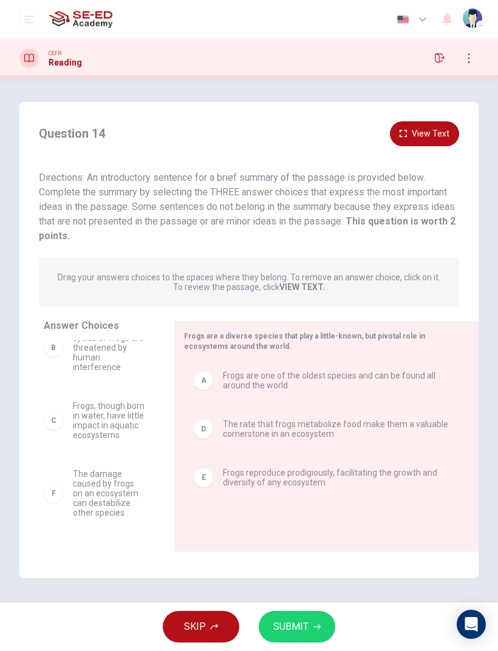
scroll to position [27, 0]
click at [291, 629] on span "SUBMIT" at bounding box center [290, 627] width 35 height 17
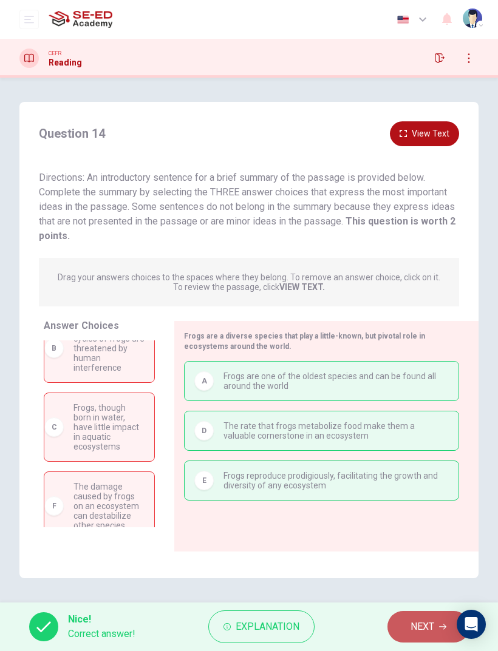
click at [411, 627] on span "NEXT" at bounding box center [422, 627] width 24 height 17
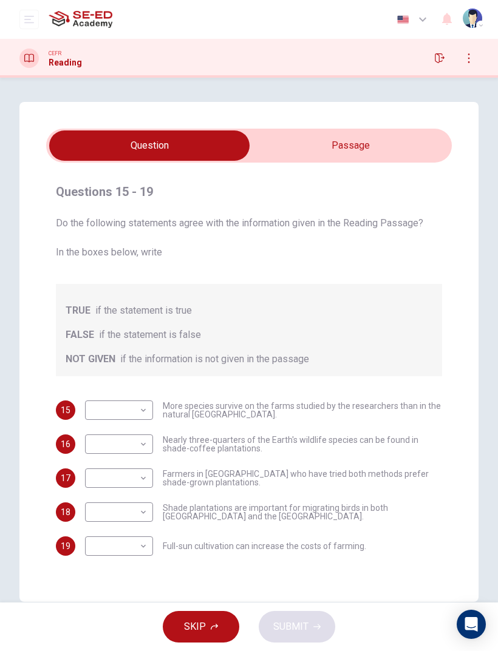
click at [384, 150] on input "checkbox" at bounding box center [149, 146] width 608 height 30
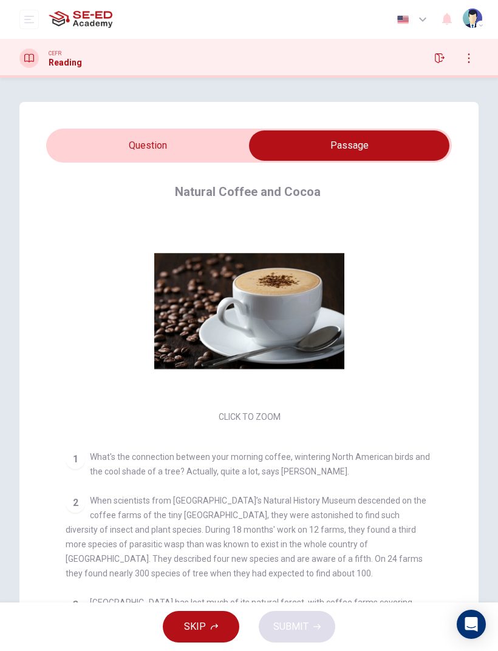
click at [73, 146] on input "checkbox" at bounding box center [349, 146] width 608 height 30
checkbox input "false"
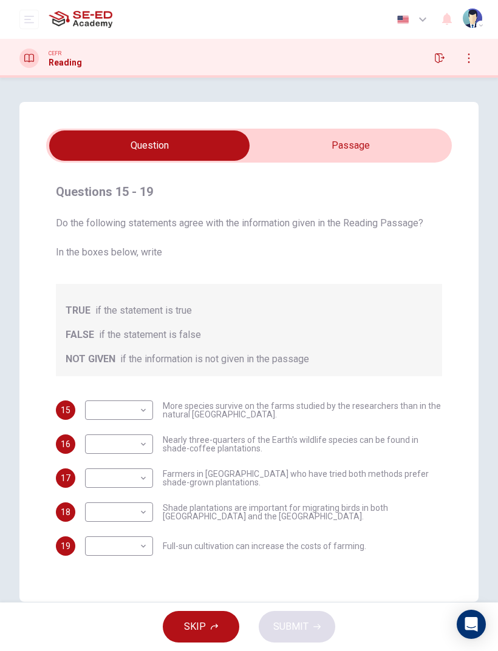
click at [436, 60] on icon "button" at bounding box center [440, 58] width 10 height 10
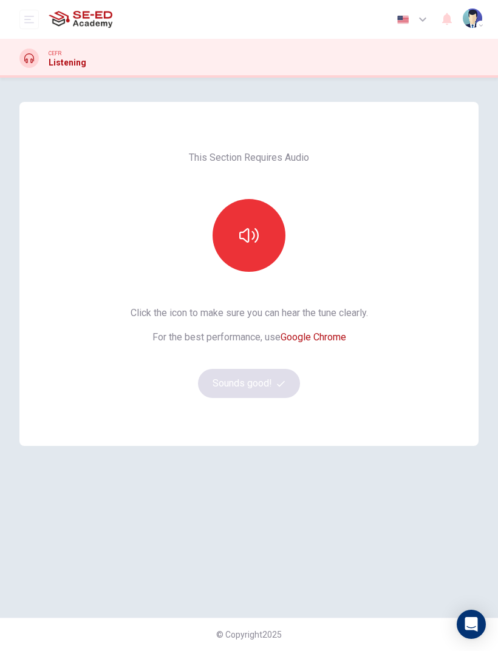
click at [240, 239] on icon "button" at bounding box center [248, 235] width 19 height 15
click at [209, 385] on button "Sounds good!" at bounding box center [249, 383] width 102 height 29
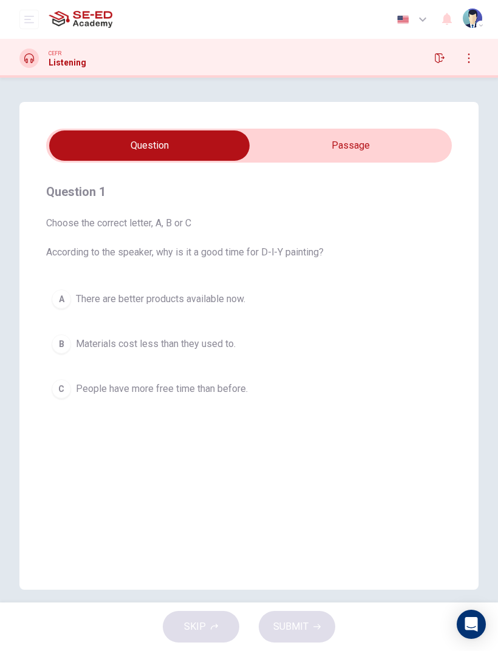
click at [377, 146] on input "checkbox" at bounding box center [149, 146] width 608 height 30
checkbox input "true"
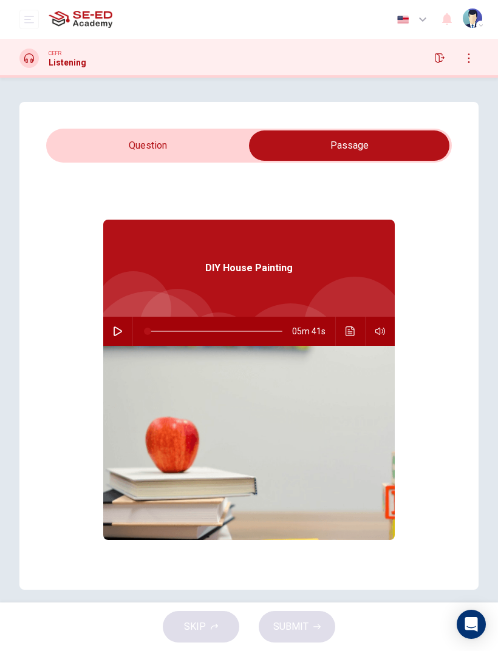
click at [118, 332] on icon "button" at bounding box center [118, 332] width 10 height 10
click at [344, 336] on button "Click to see the audio transcription" at bounding box center [350, 331] width 19 height 29
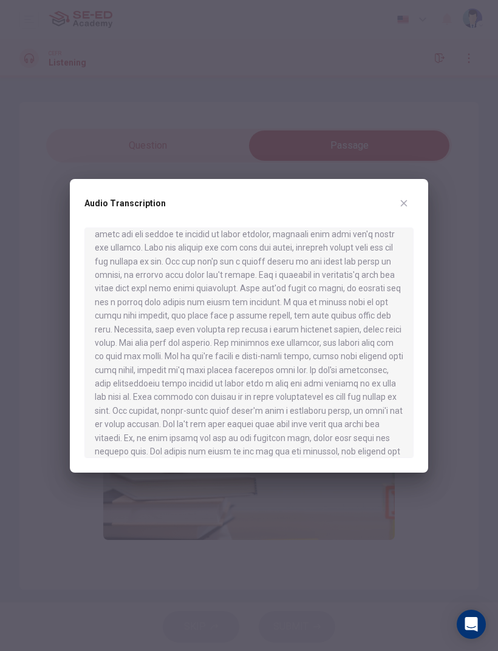
scroll to position [471, 0]
click at [402, 202] on icon "button" at bounding box center [404, 203] width 7 height 7
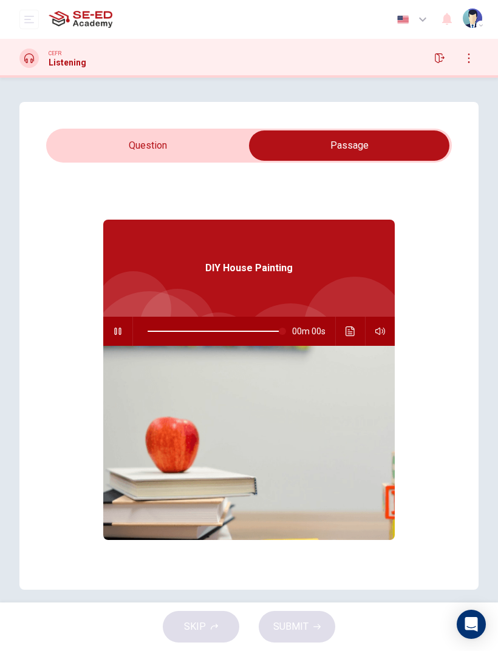
type input "0"
click at [78, 150] on input "checkbox" at bounding box center [349, 146] width 608 height 30
checkbox input "false"
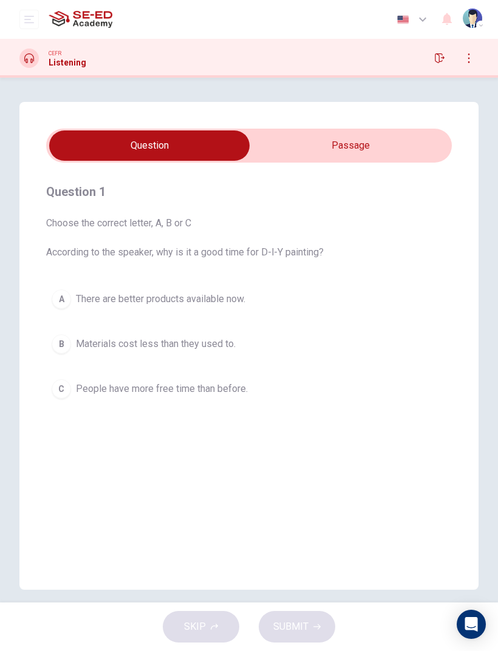
click at [56, 343] on div "B" at bounding box center [61, 343] width 19 height 19
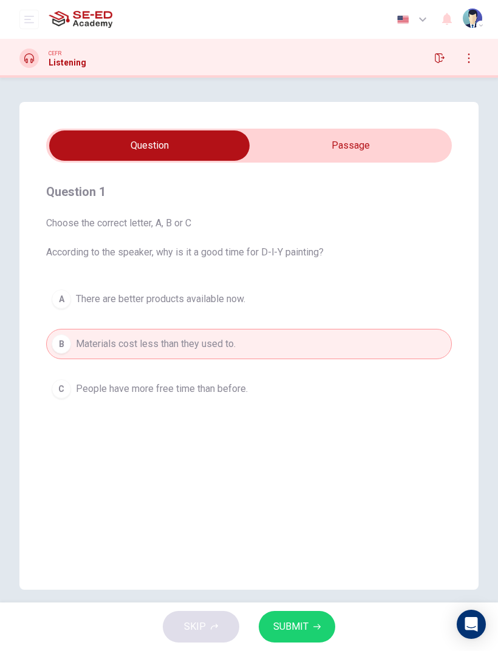
click at [289, 628] on span "SUBMIT" at bounding box center [290, 627] width 35 height 17
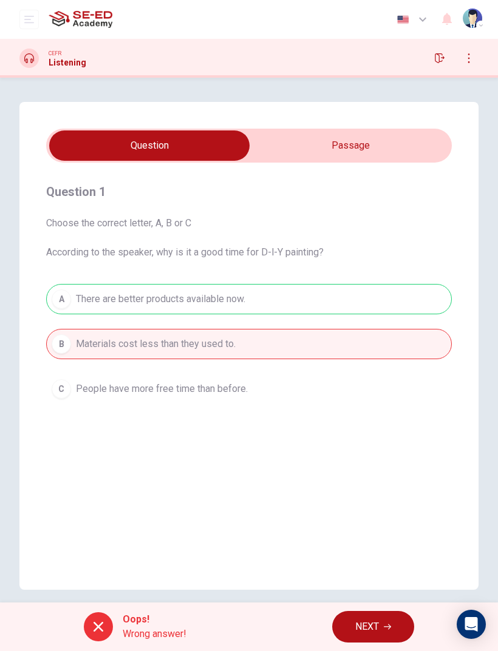
click at [357, 633] on span "NEXT" at bounding box center [367, 627] width 24 height 17
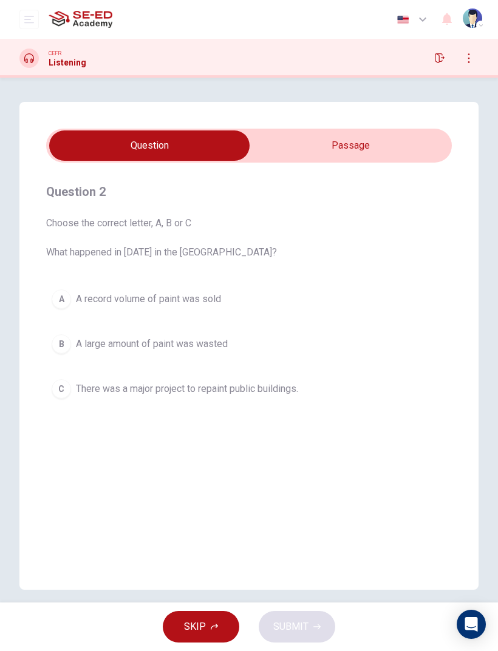
click at [69, 392] on div "C" at bounding box center [61, 388] width 19 height 19
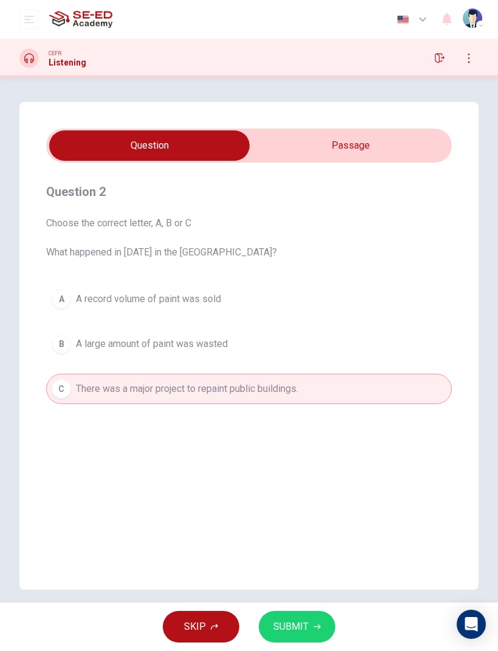
click at [297, 629] on span "SUBMIT" at bounding box center [290, 627] width 35 height 17
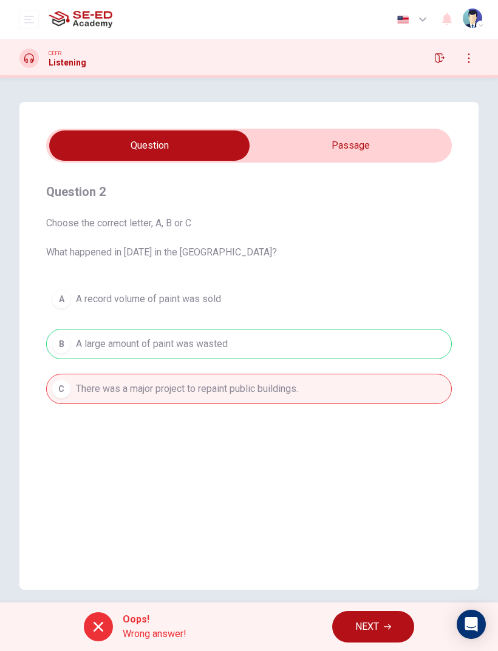
click at [353, 622] on button "NEXT" at bounding box center [373, 627] width 82 height 32
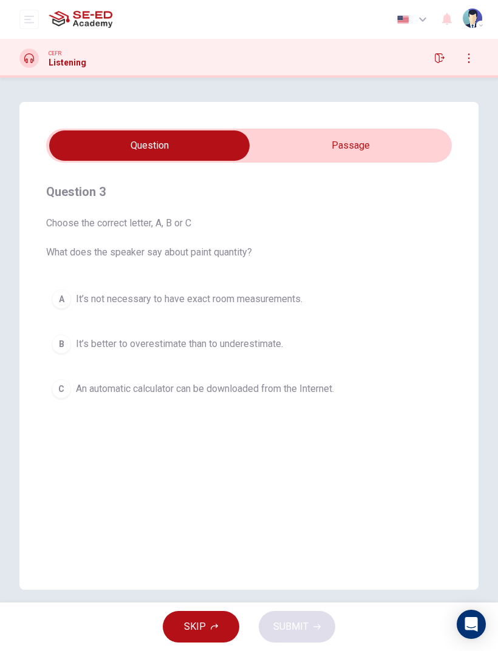
click at [64, 392] on div "C" at bounding box center [61, 388] width 19 height 19
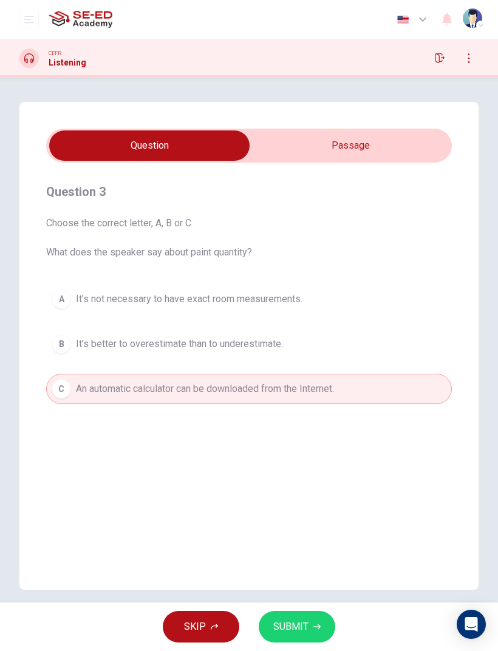
click at [281, 623] on span "SUBMIT" at bounding box center [290, 627] width 35 height 17
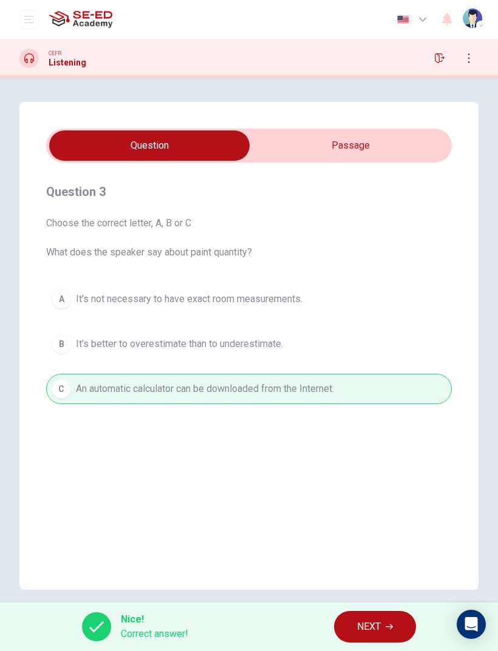
click at [353, 625] on button "NEXT" at bounding box center [375, 627] width 82 height 32
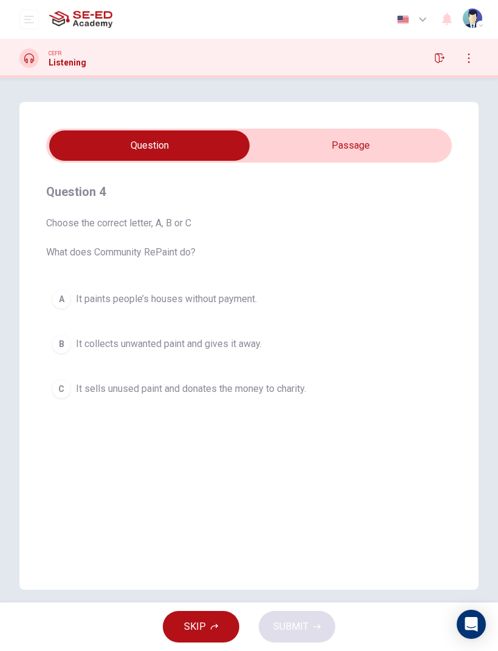
click at [60, 337] on div "B" at bounding box center [61, 343] width 19 height 19
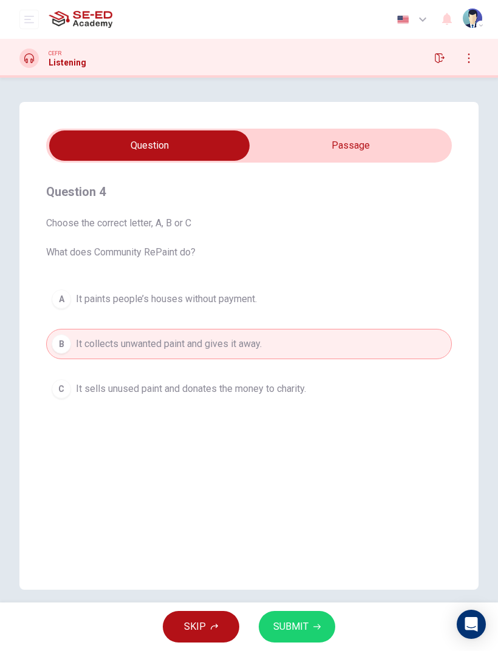
click at [279, 625] on span "SUBMIT" at bounding box center [290, 627] width 35 height 17
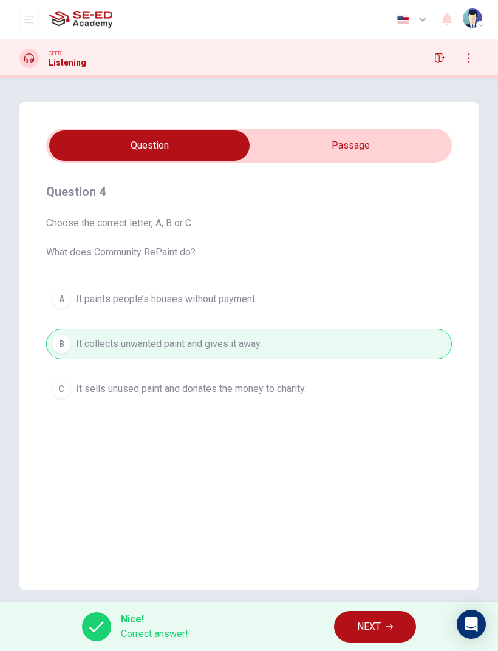
click at [354, 626] on button "NEXT" at bounding box center [375, 627] width 82 height 32
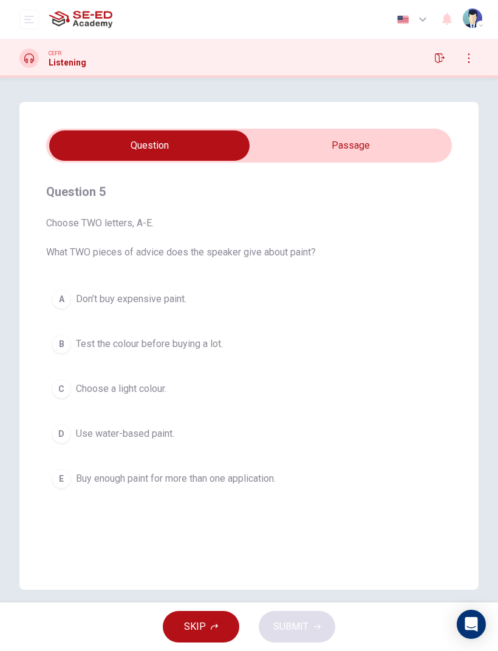
click at [57, 348] on div "B" at bounding box center [61, 343] width 19 height 19
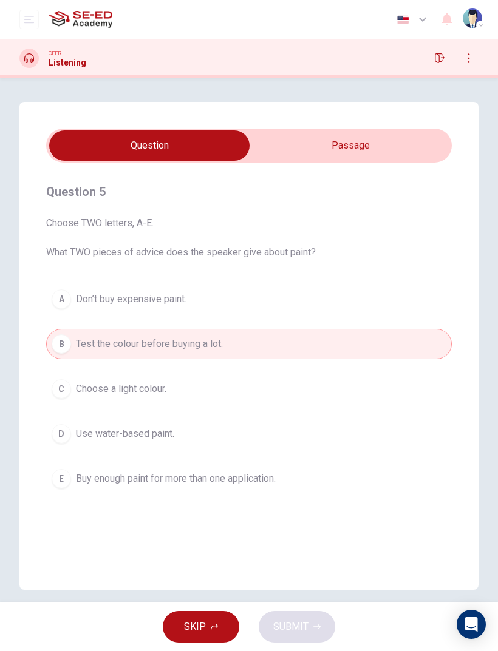
click at [59, 434] on div "D" at bounding box center [61, 433] width 19 height 19
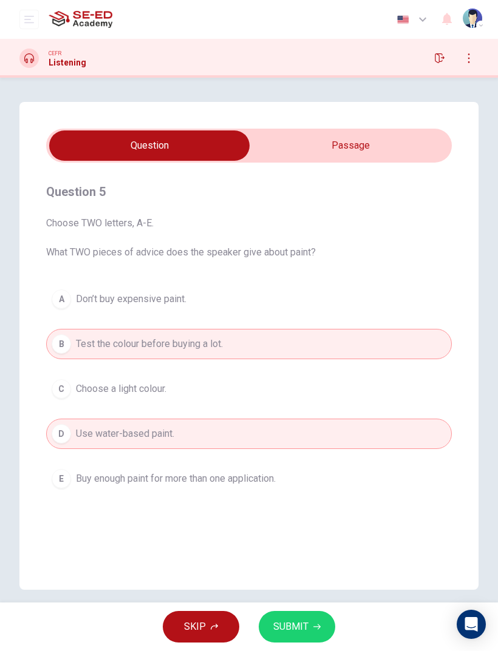
click at [281, 630] on span "SUBMIT" at bounding box center [290, 627] width 35 height 17
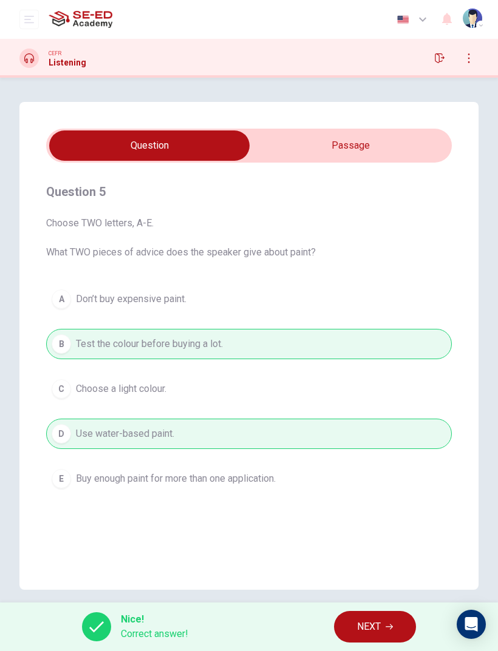
click at [353, 633] on button "NEXT" at bounding box center [375, 627] width 82 height 32
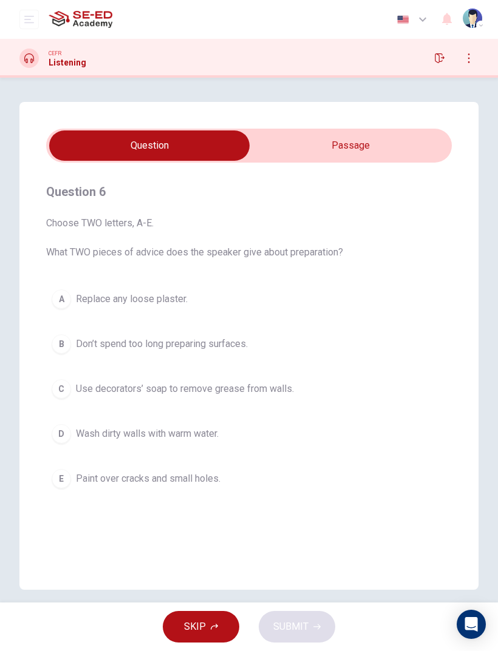
click at [284, 398] on button "C Use decorators’ soap to remove grease from walls." at bounding box center [248, 389] width 405 height 30
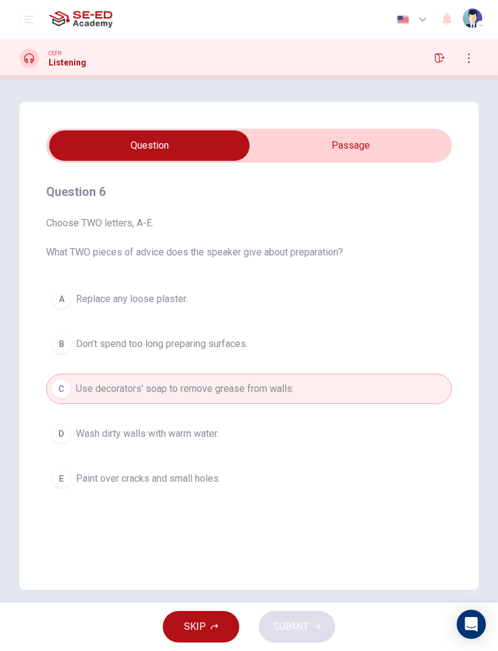
click at [158, 292] on span "Replace any loose plaster." at bounding box center [132, 299] width 112 height 15
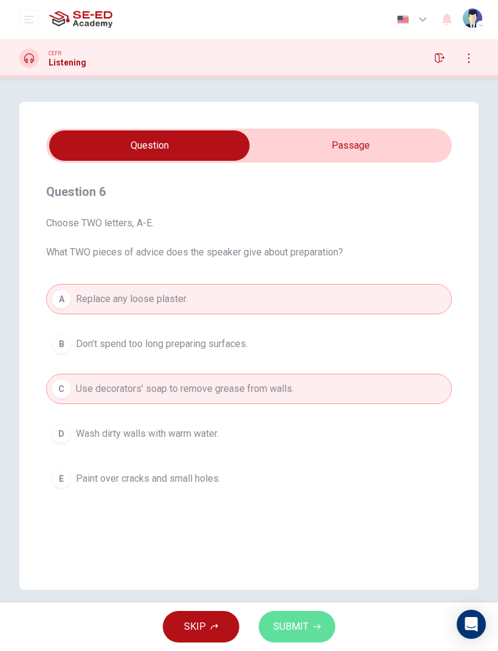
click at [297, 625] on span "SUBMIT" at bounding box center [290, 627] width 35 height 17
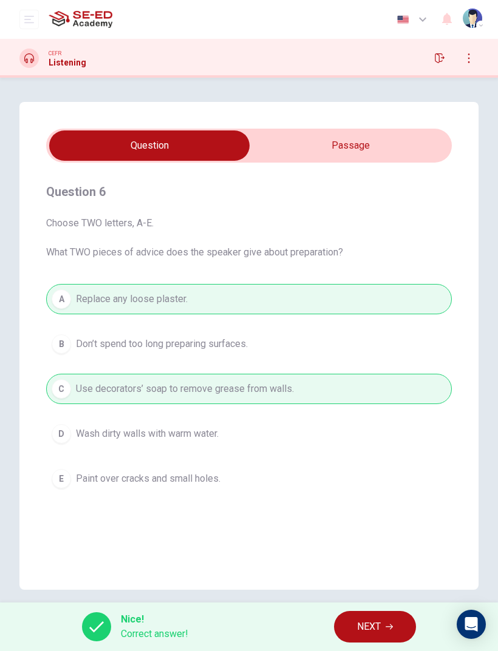
click at [390, 614] on button "NEXT" at bounding box center [375, 627] width 82 height 32
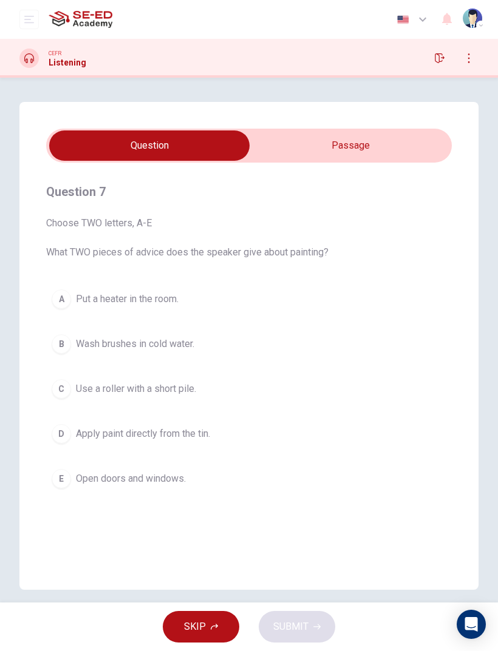
click at [186, 342] on span "Wash brushes in cold water." at bounding box center [135, 344] width 118 height 15
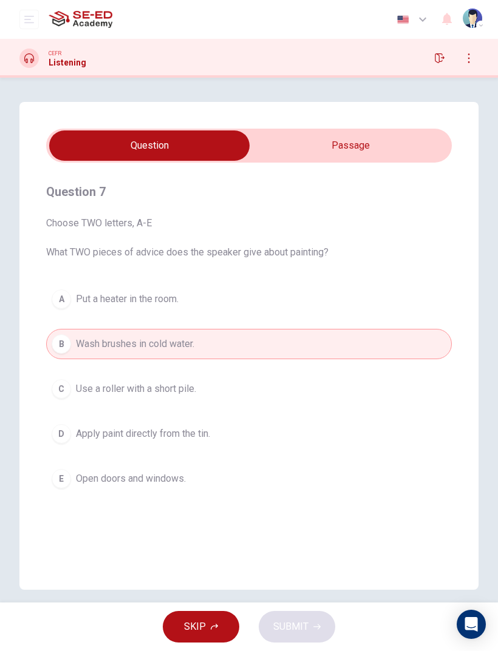
click at [190, 484] on button "E Open doors and windows." at bounding box center [248, 479] width 405 height 30
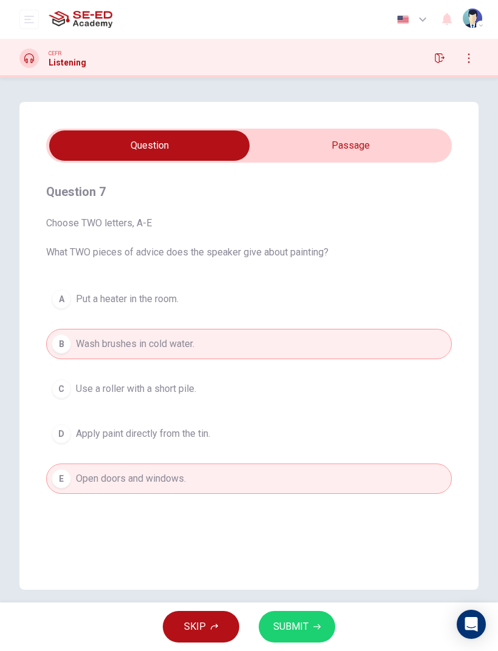
click at [308, 622] on button "SUBMIT" at bounding box center [297, 627] width 76 height 32
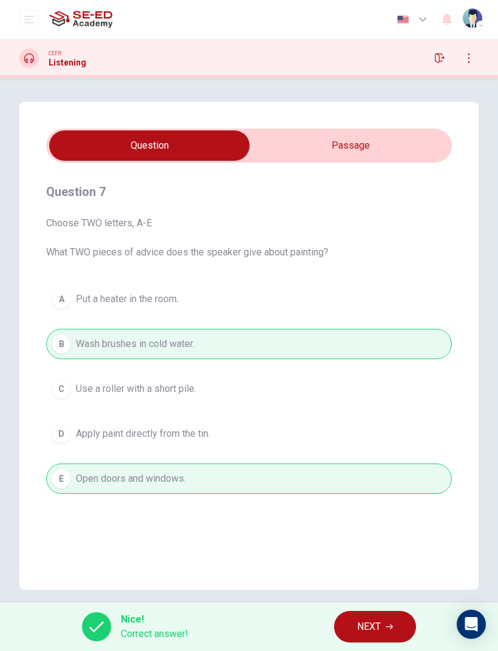
click at [381, 626] on span "NEXT" at bounding box center [369, 627] width 24 height 17
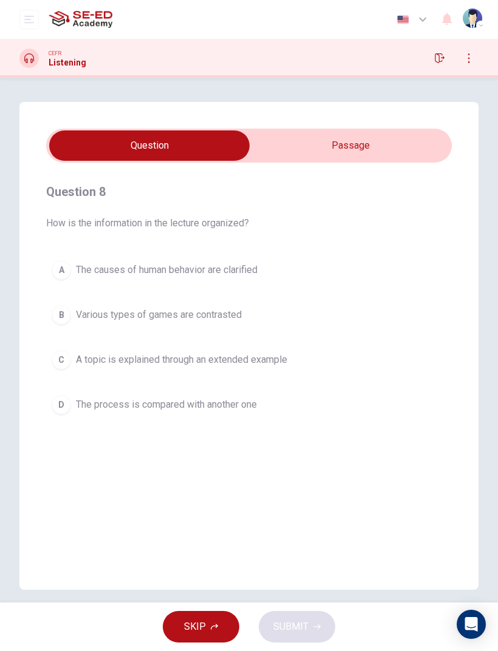
click at [370, 150] on input "checkbox" at bounding box center [149, 146] width 608 height 30
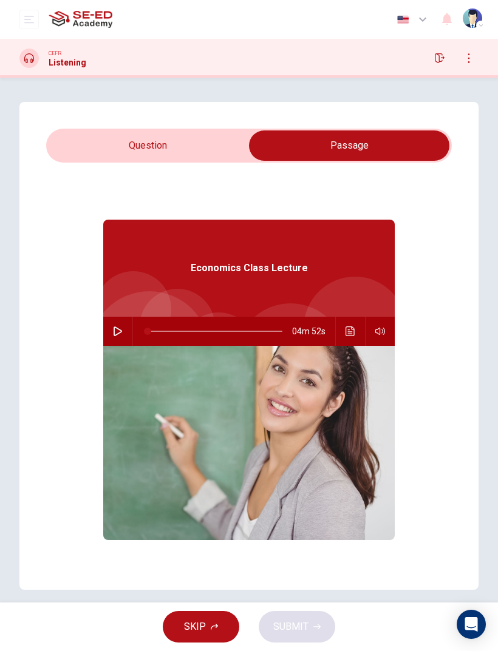
click at [175, 131] on input "checkbox" at bounding box center [349, 146] width 608 height 30
checkbox input "false"
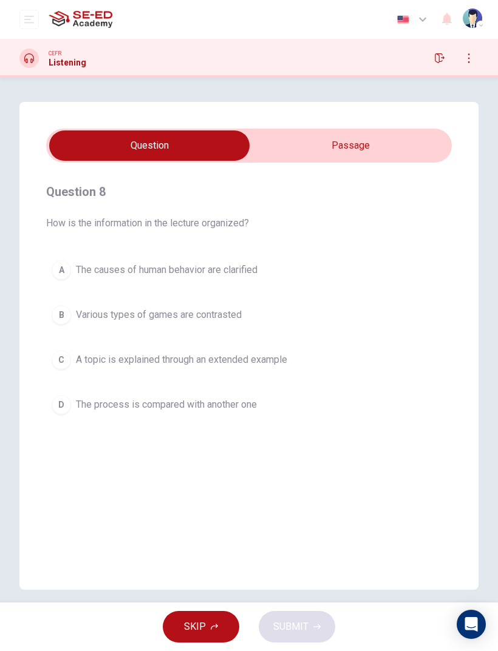
click at [442, 57] on icon "button" at bounding box center [440, 58] width 10 height 10
